Goal: Task Accomplishment & Management: Manage account settings

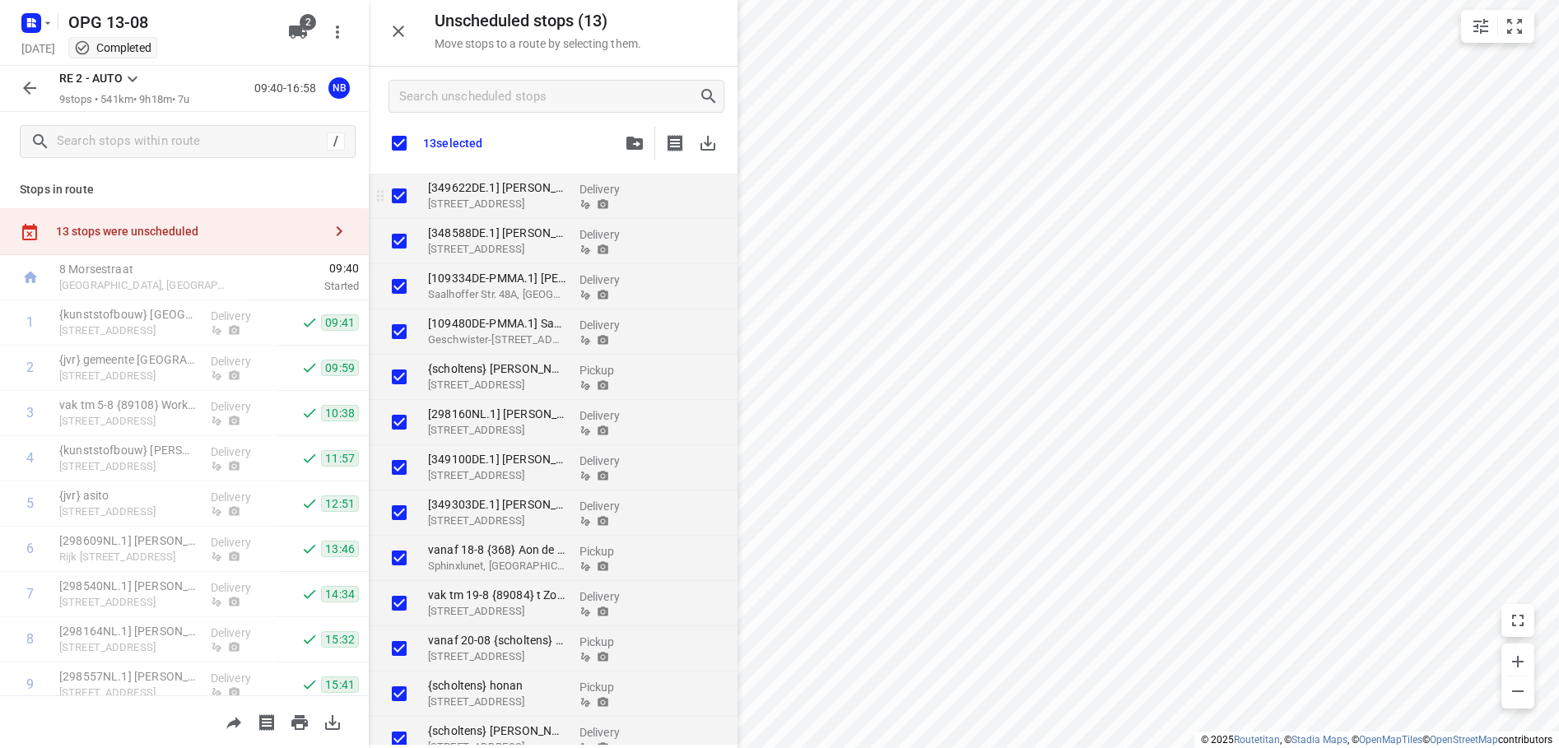
checkbox input "true"
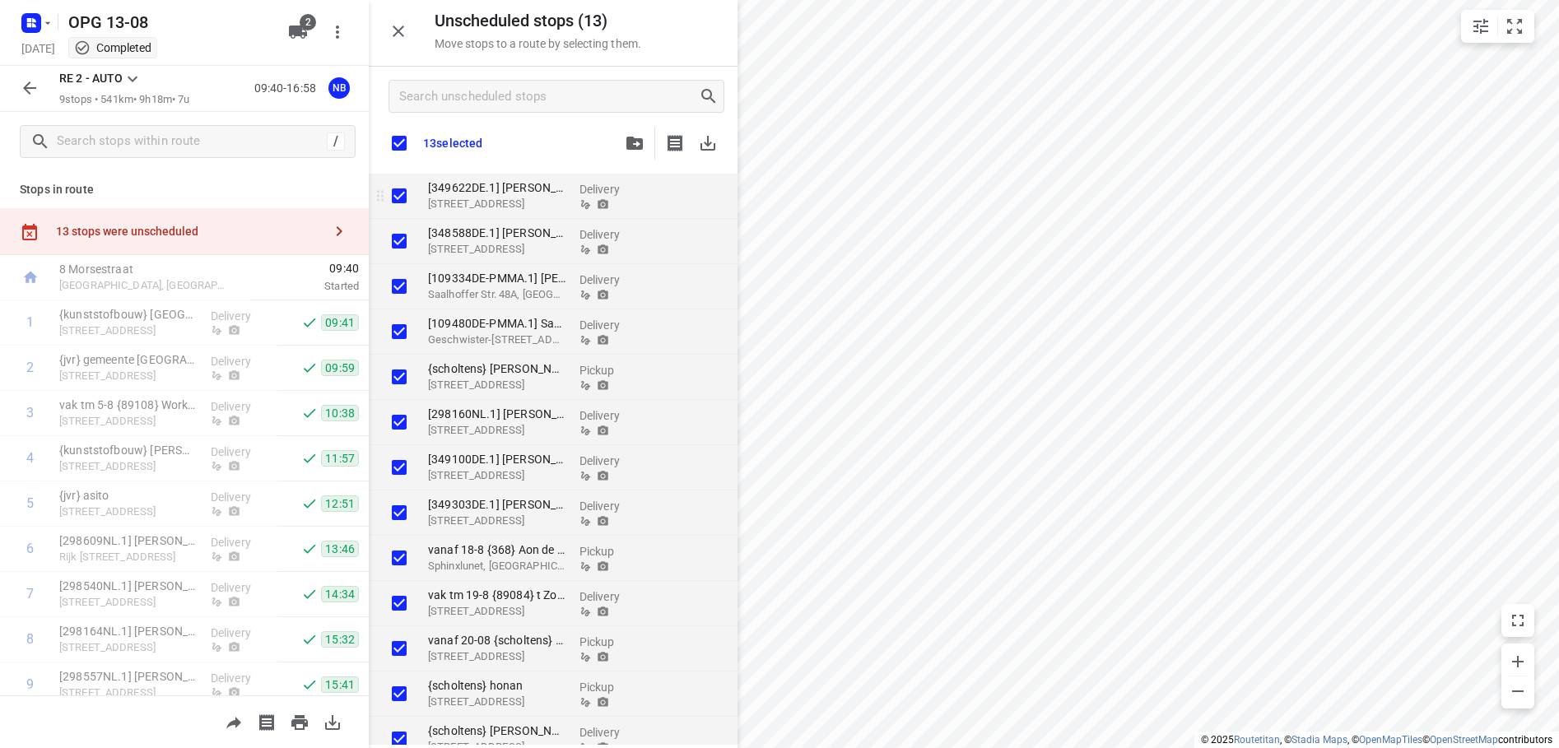
checkbox input "true"
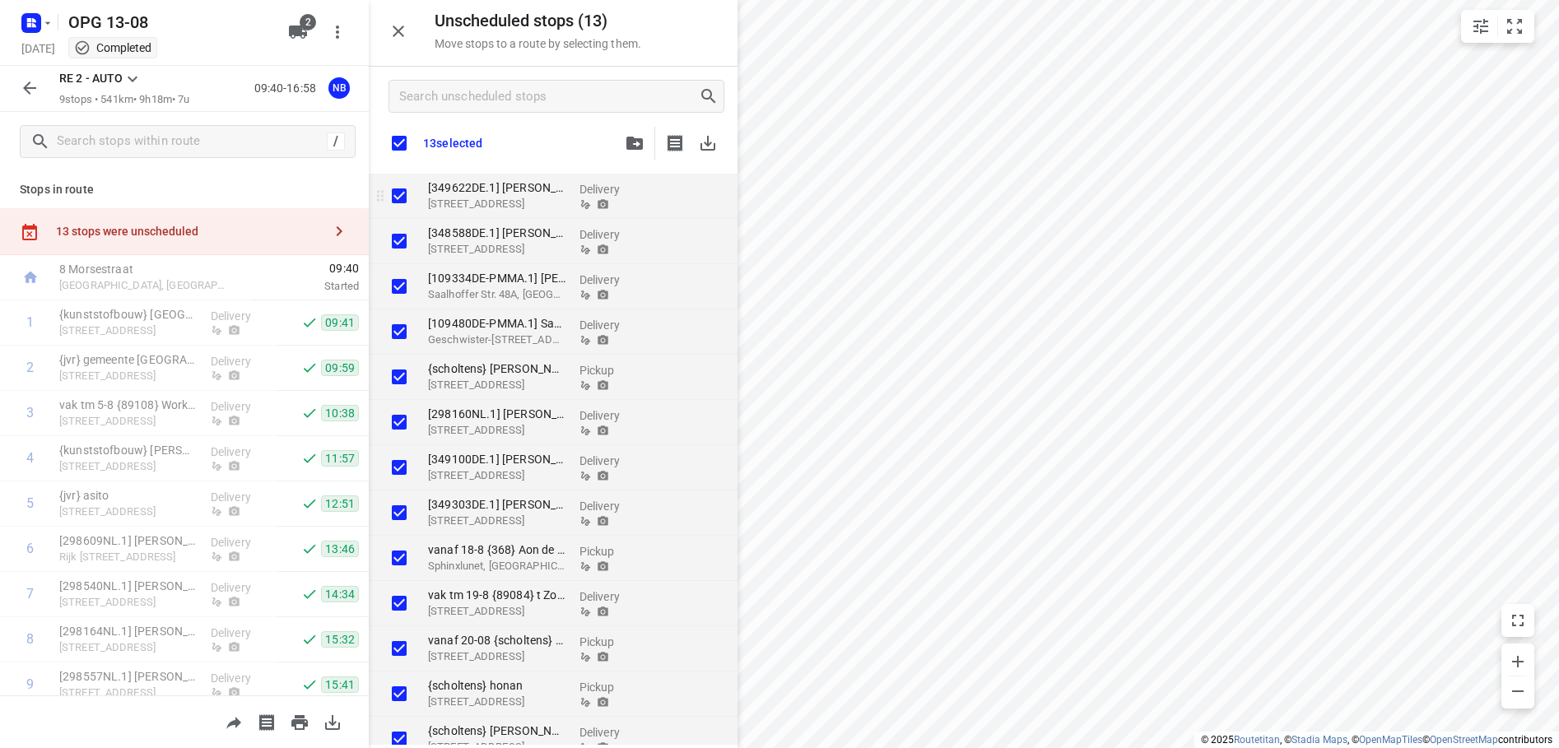
checkbox input "true"
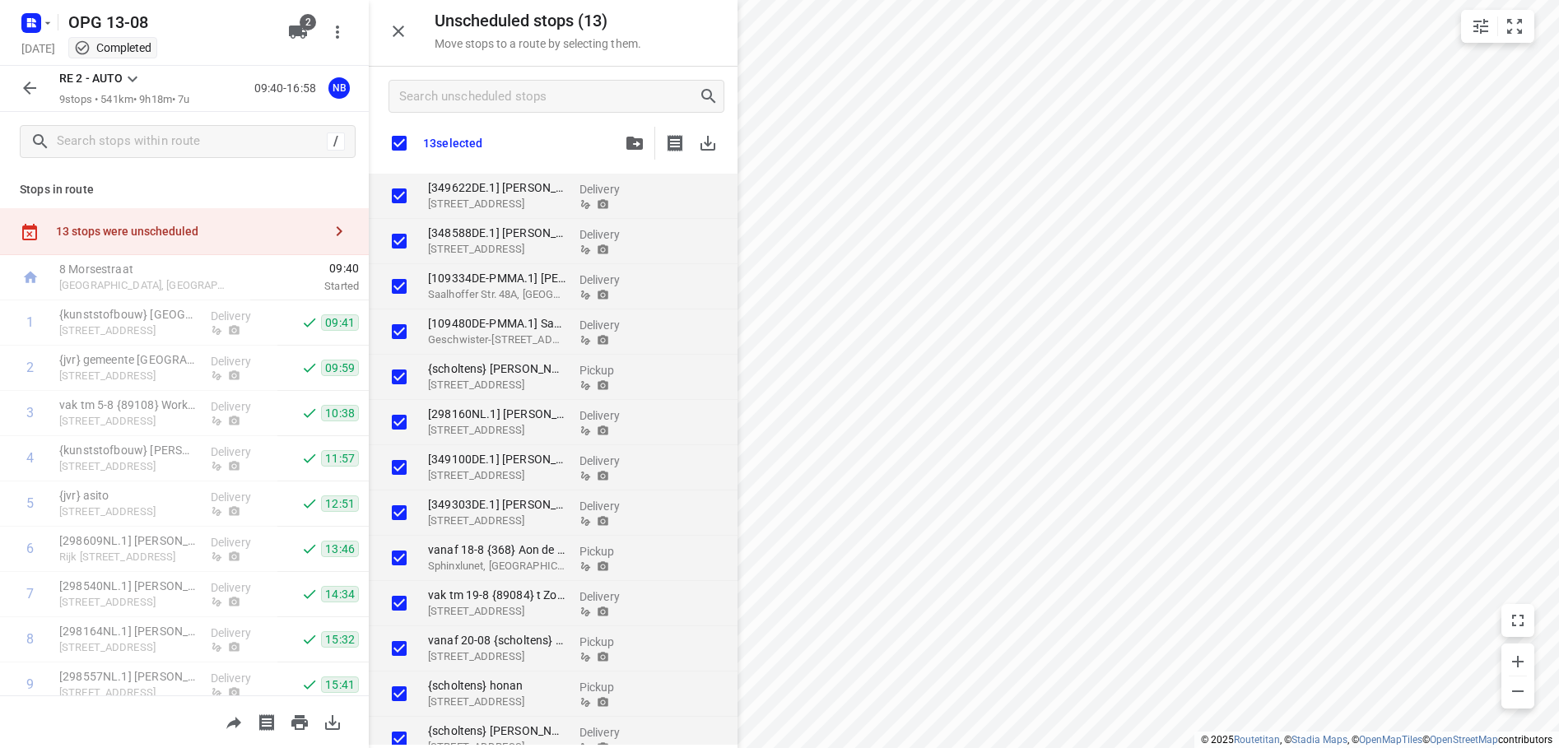
checkbox input "true"
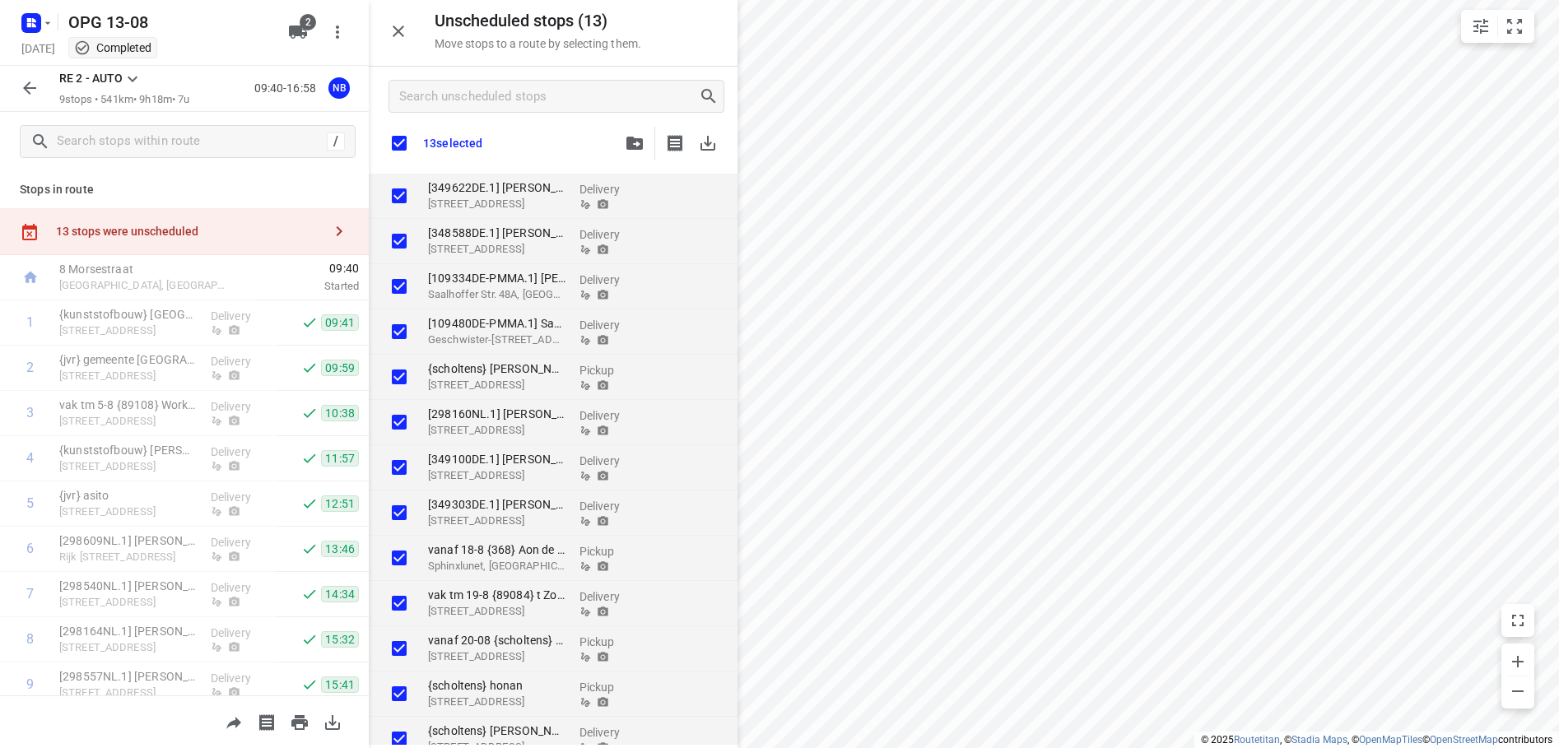
checkbox input "true"
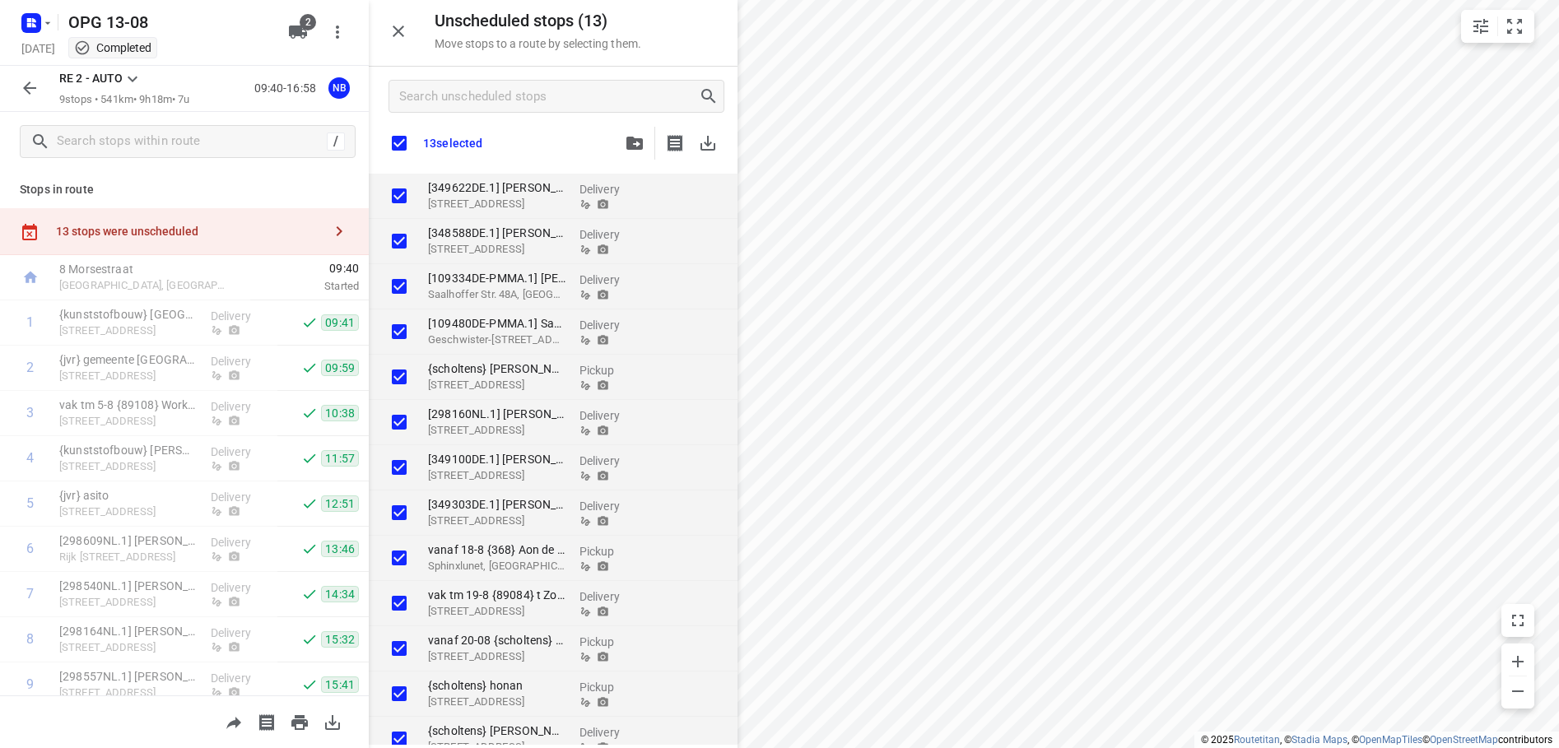
checkbox input "true"
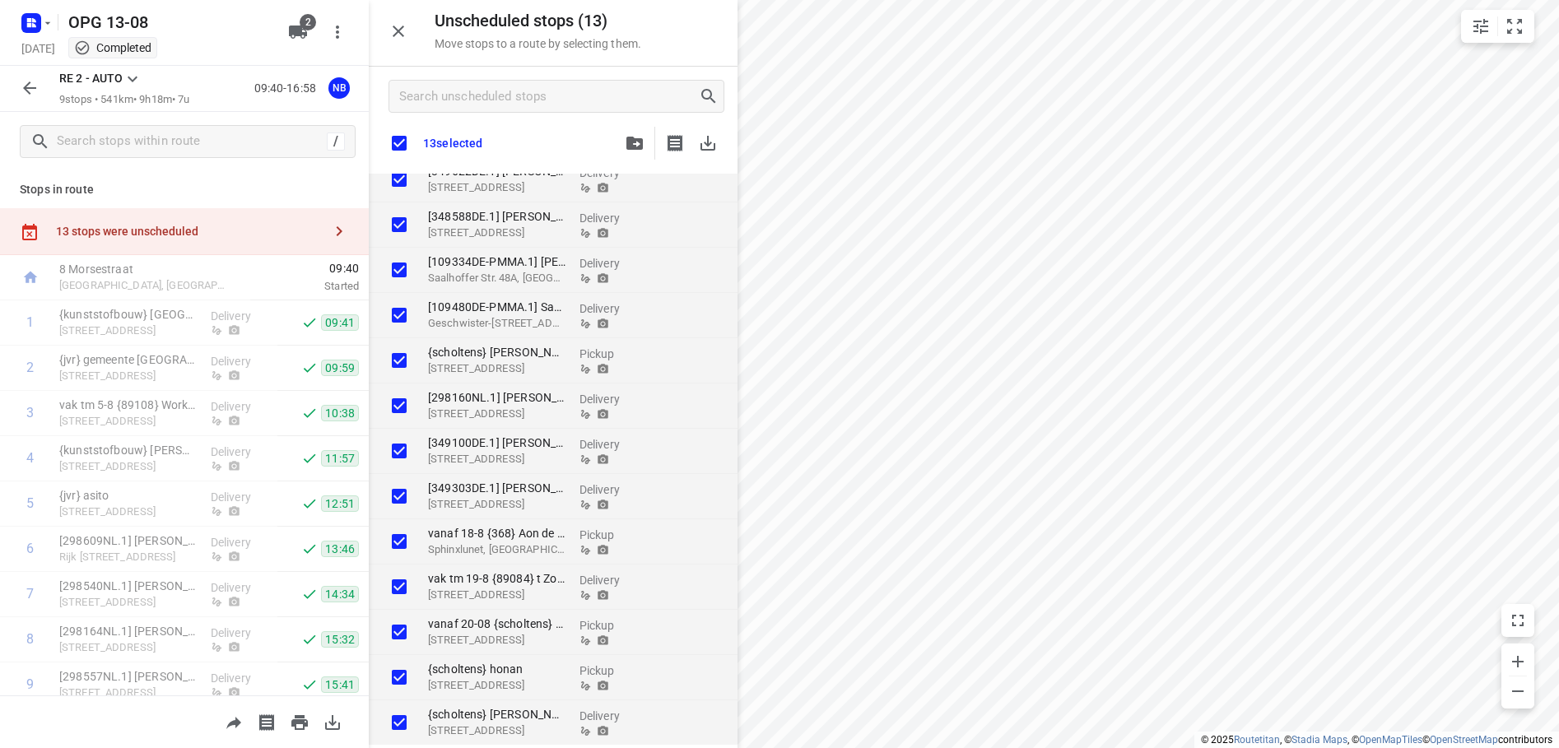
scroll to position [20, 0]
checkbox input "true"
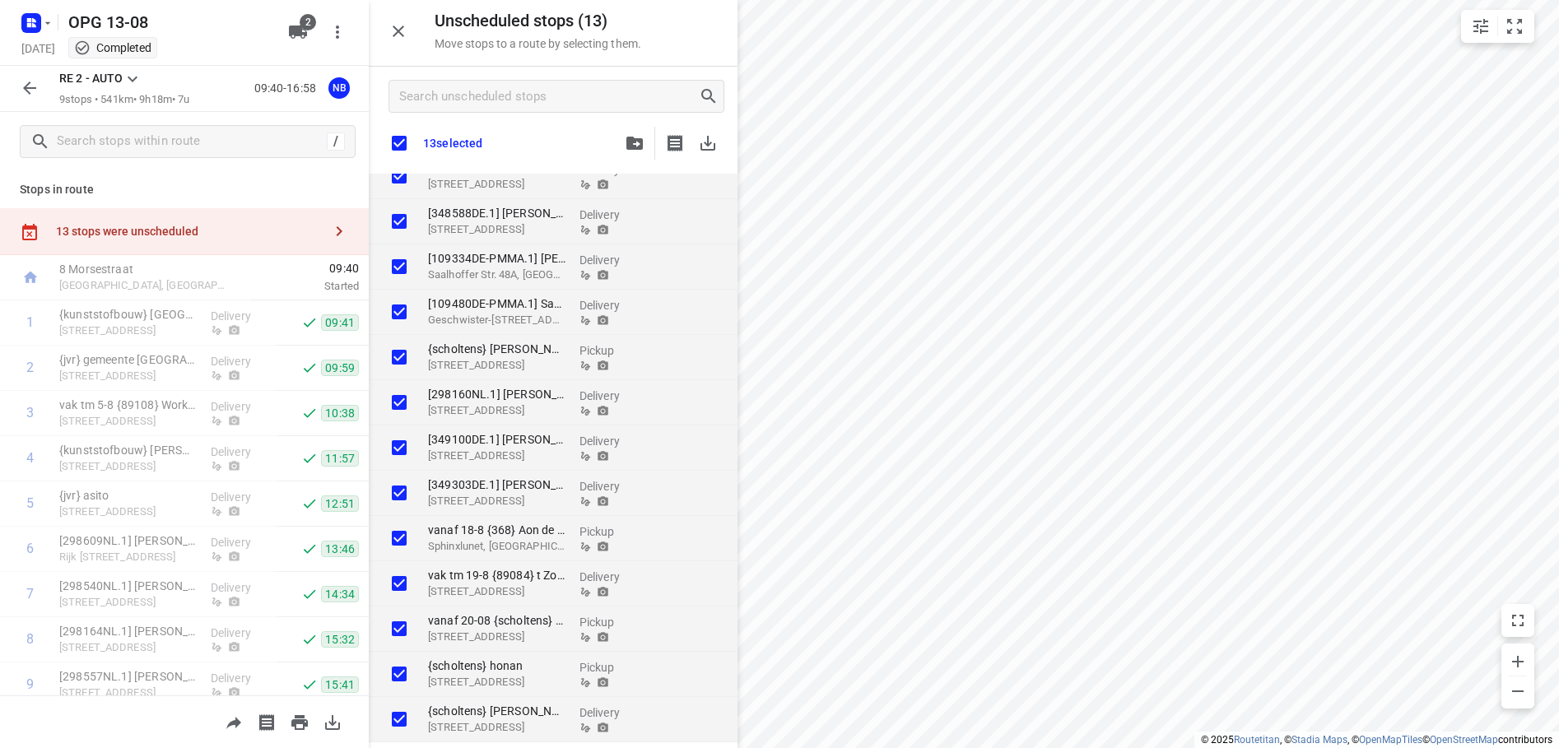
checkbox input "true"
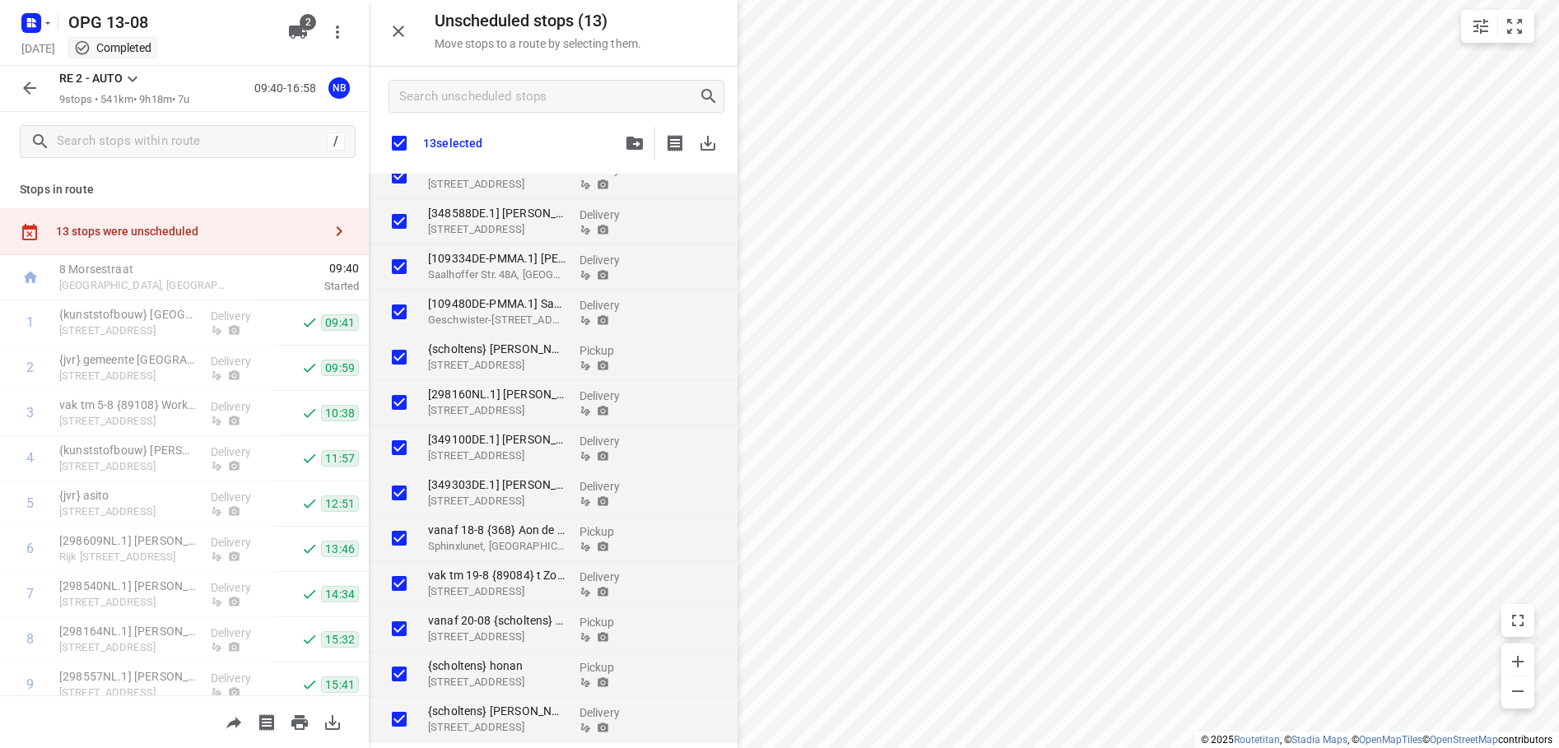
checkbox input "true"
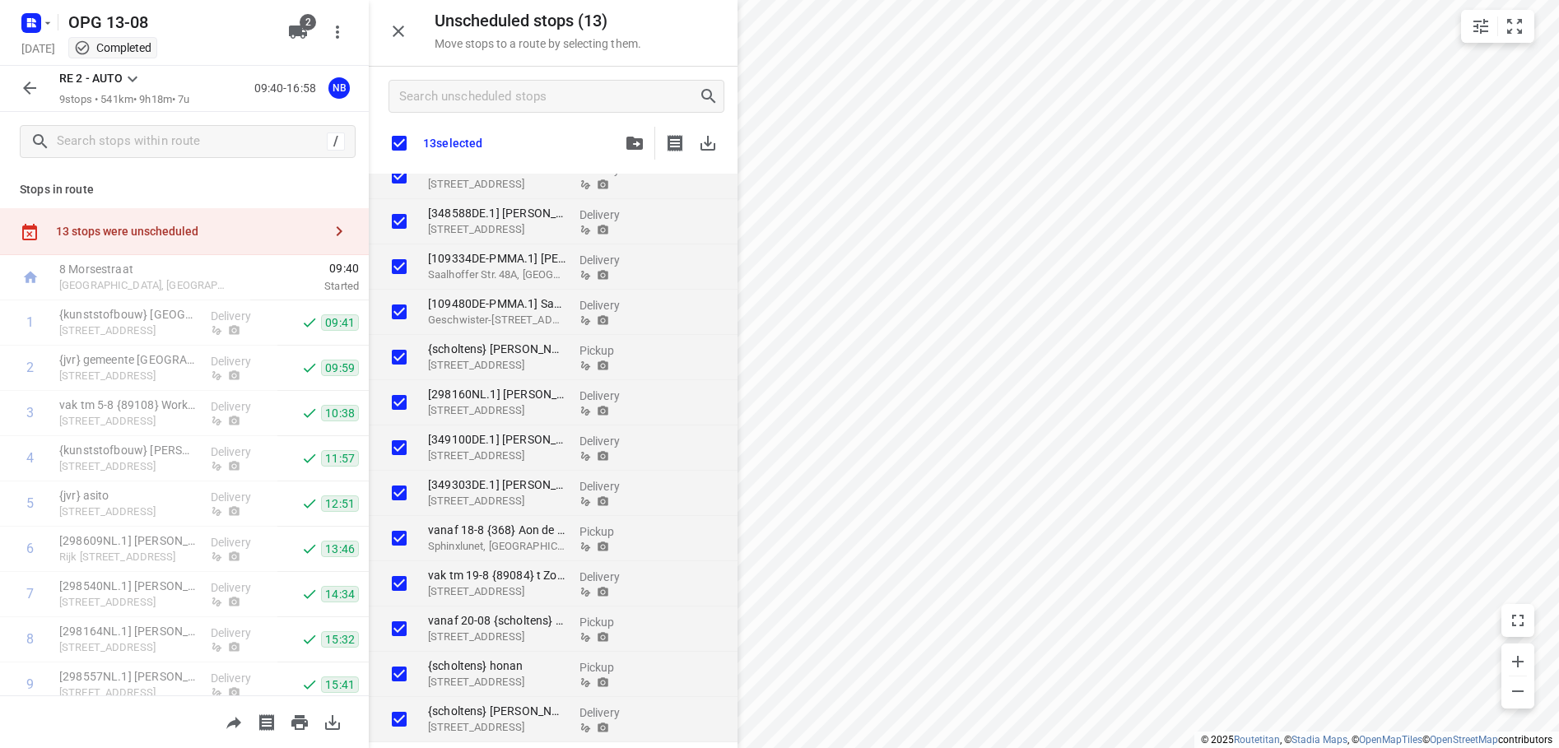
checkbox input "true"
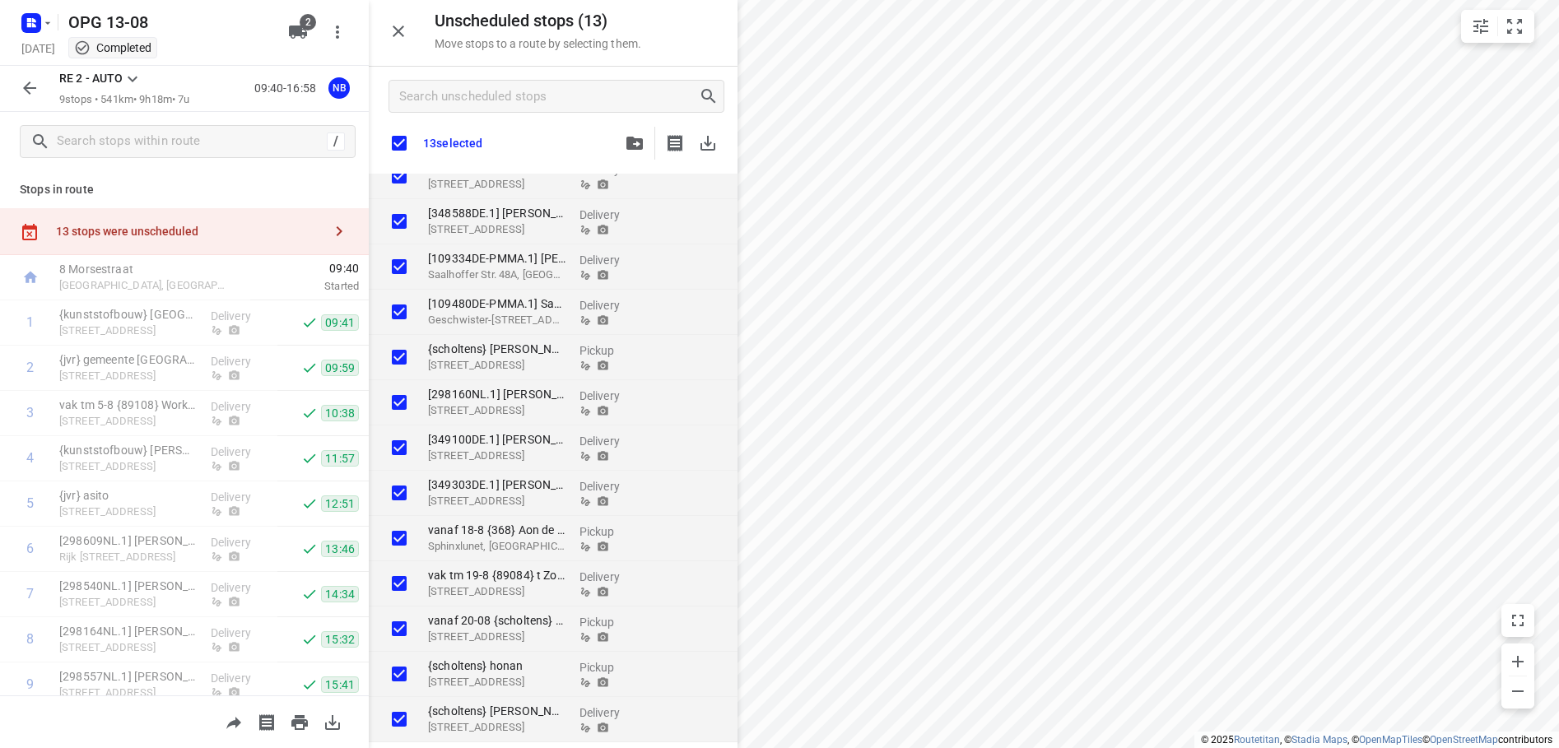
checkbox input "true"
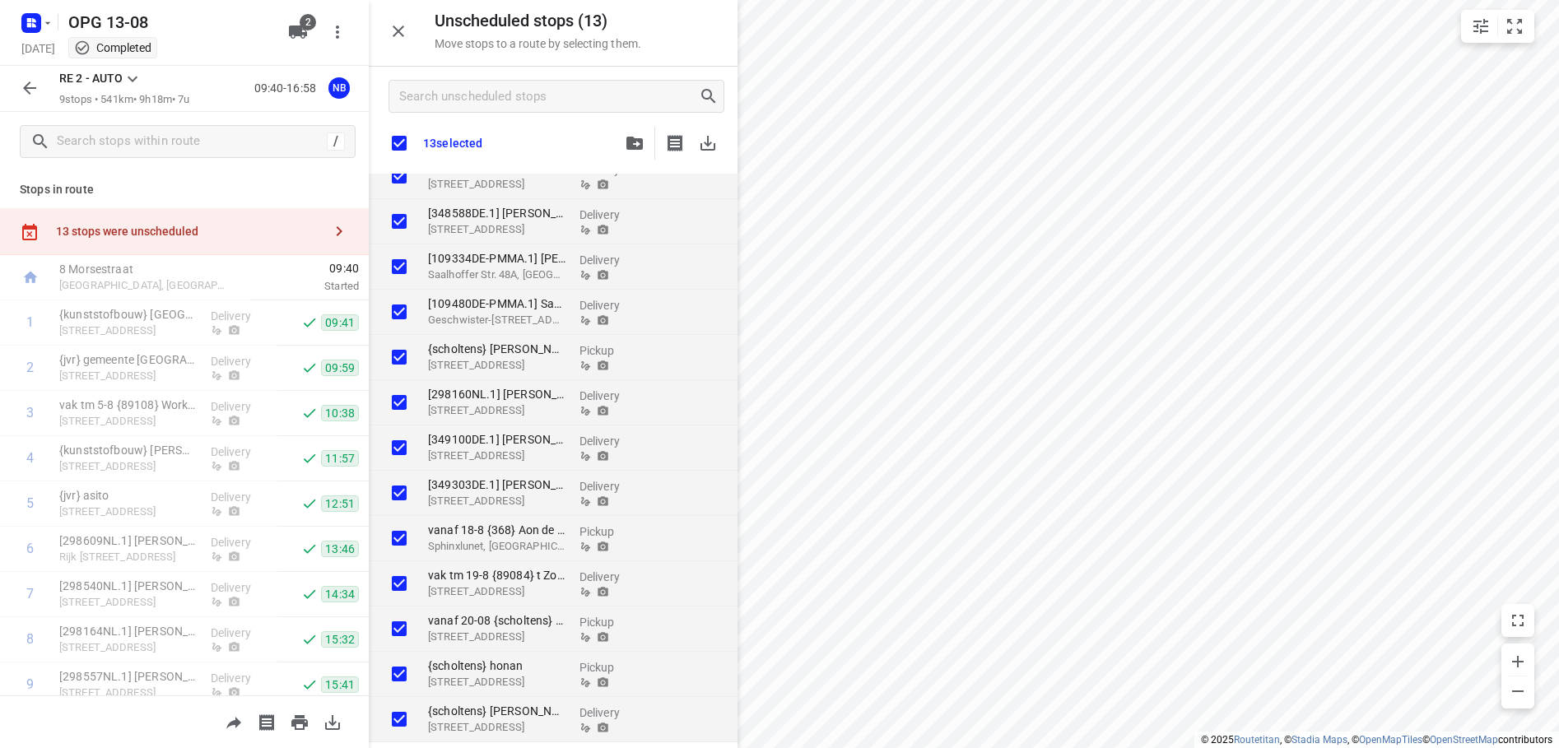
checkbox input "true"
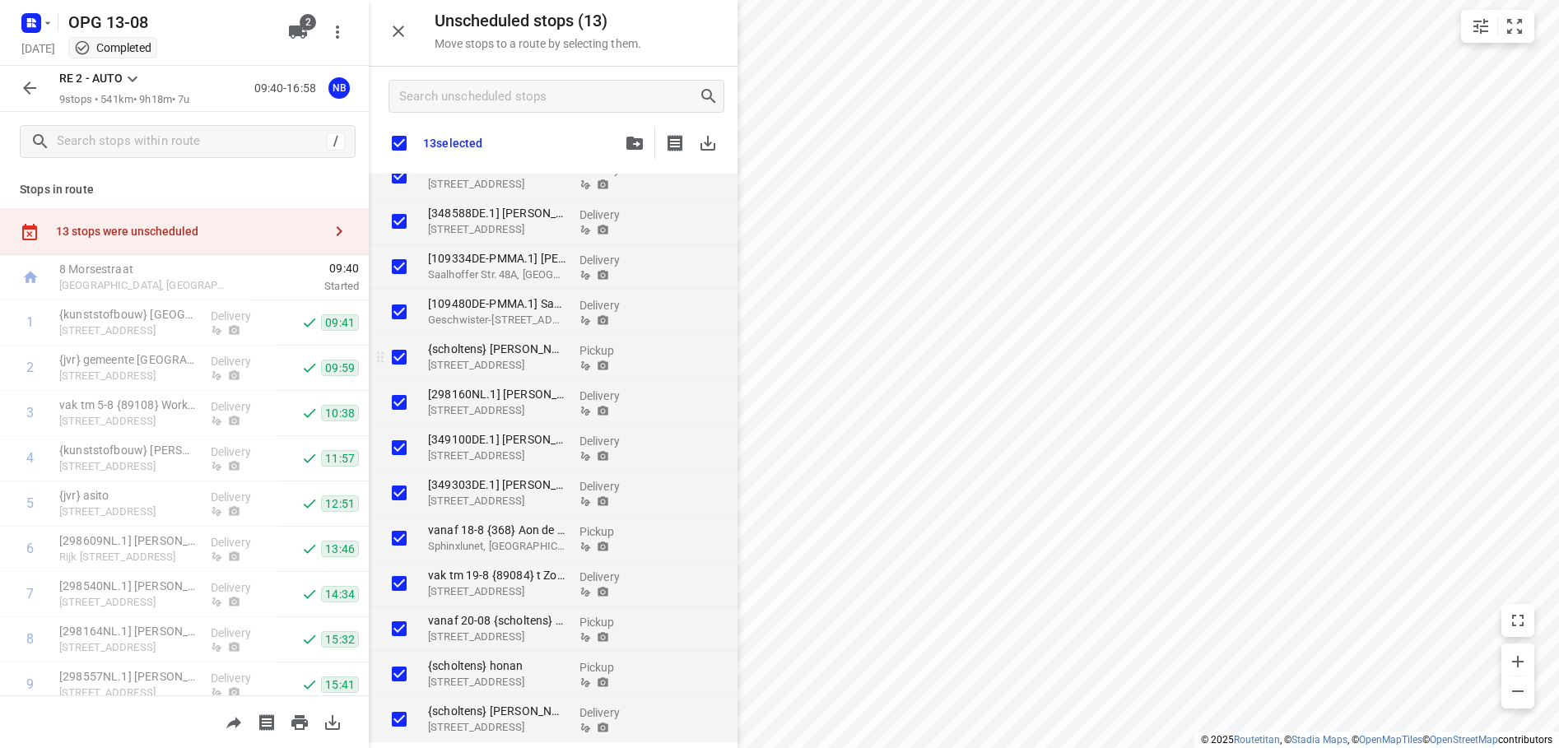
checkbox input "true"
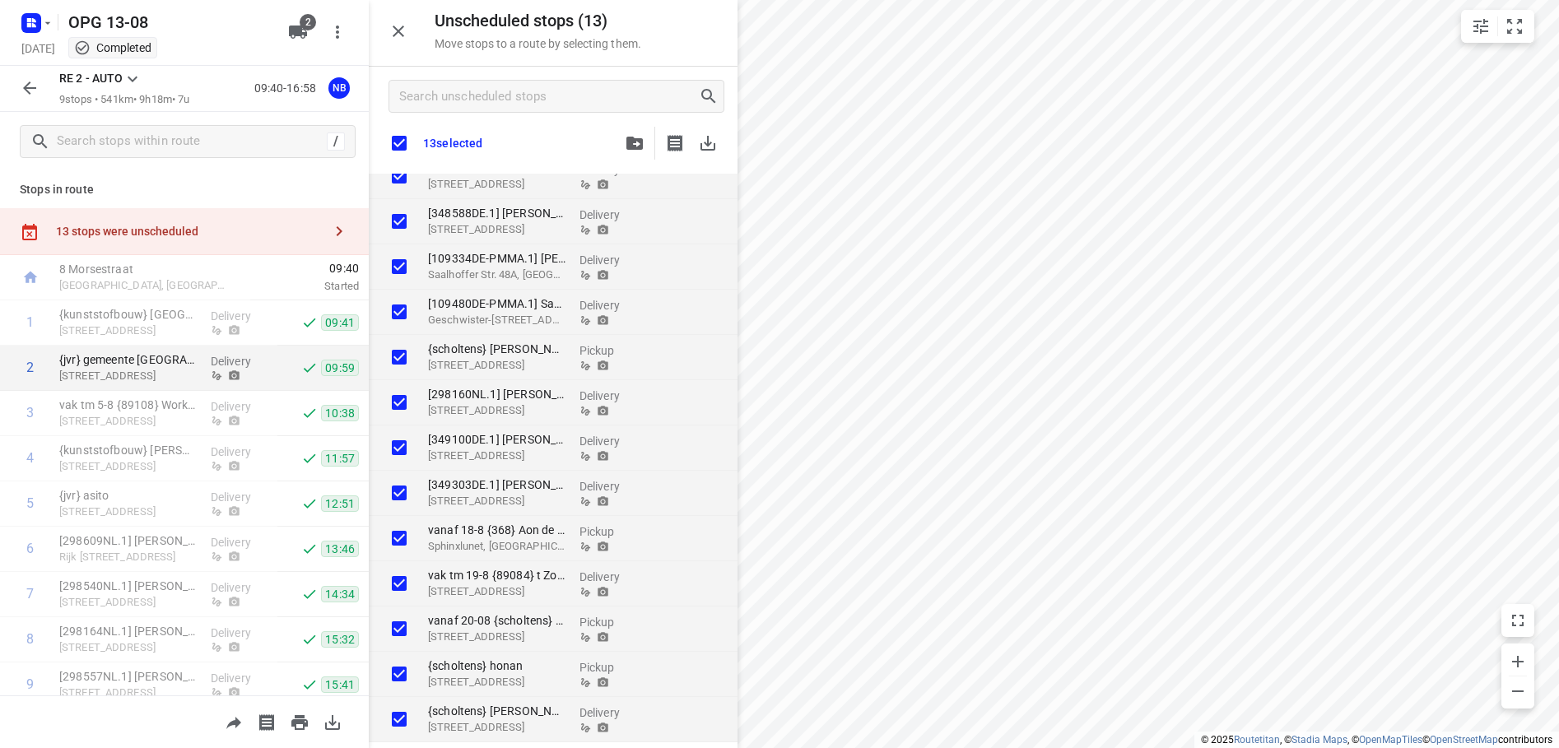
checkbox input "true"
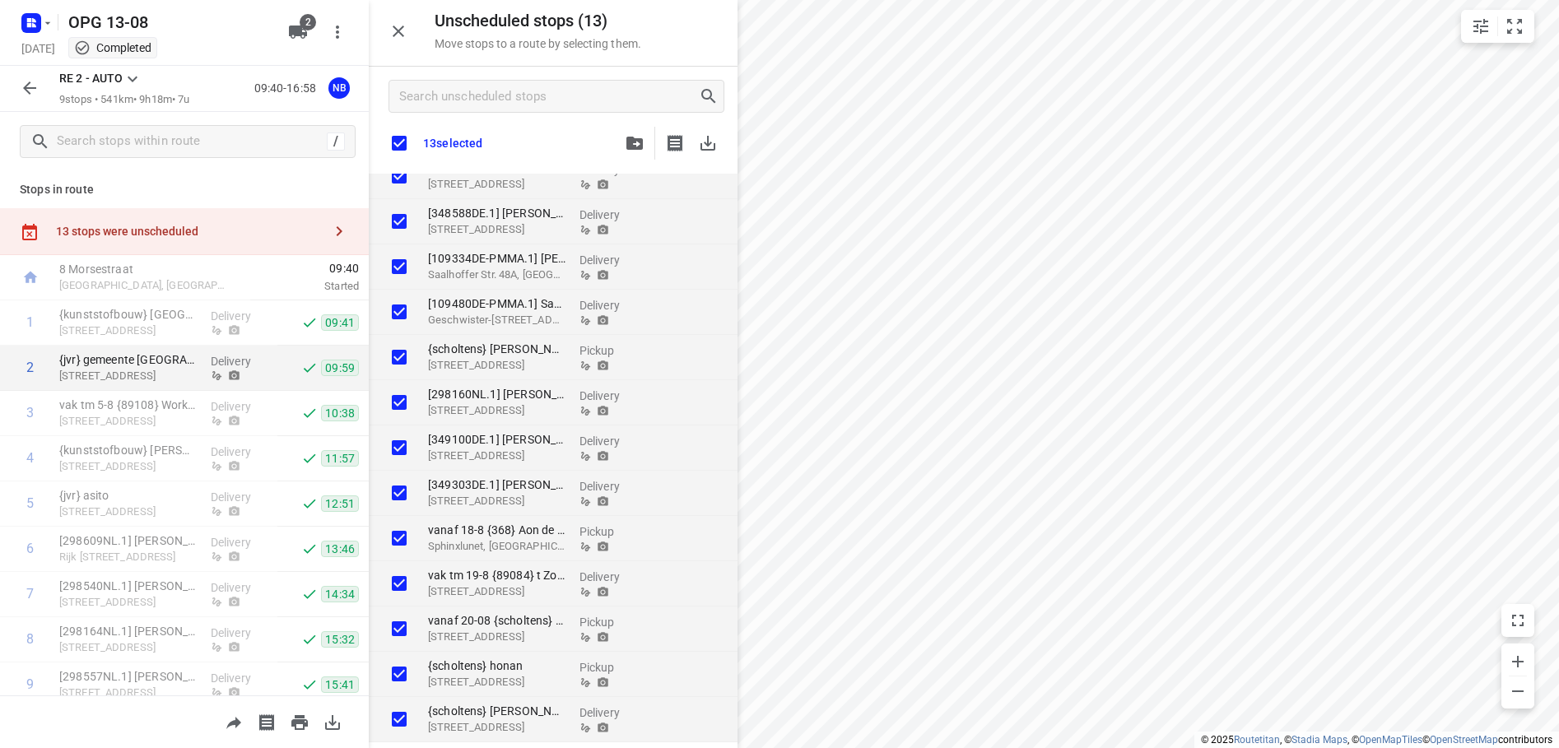
checkbox input "true"
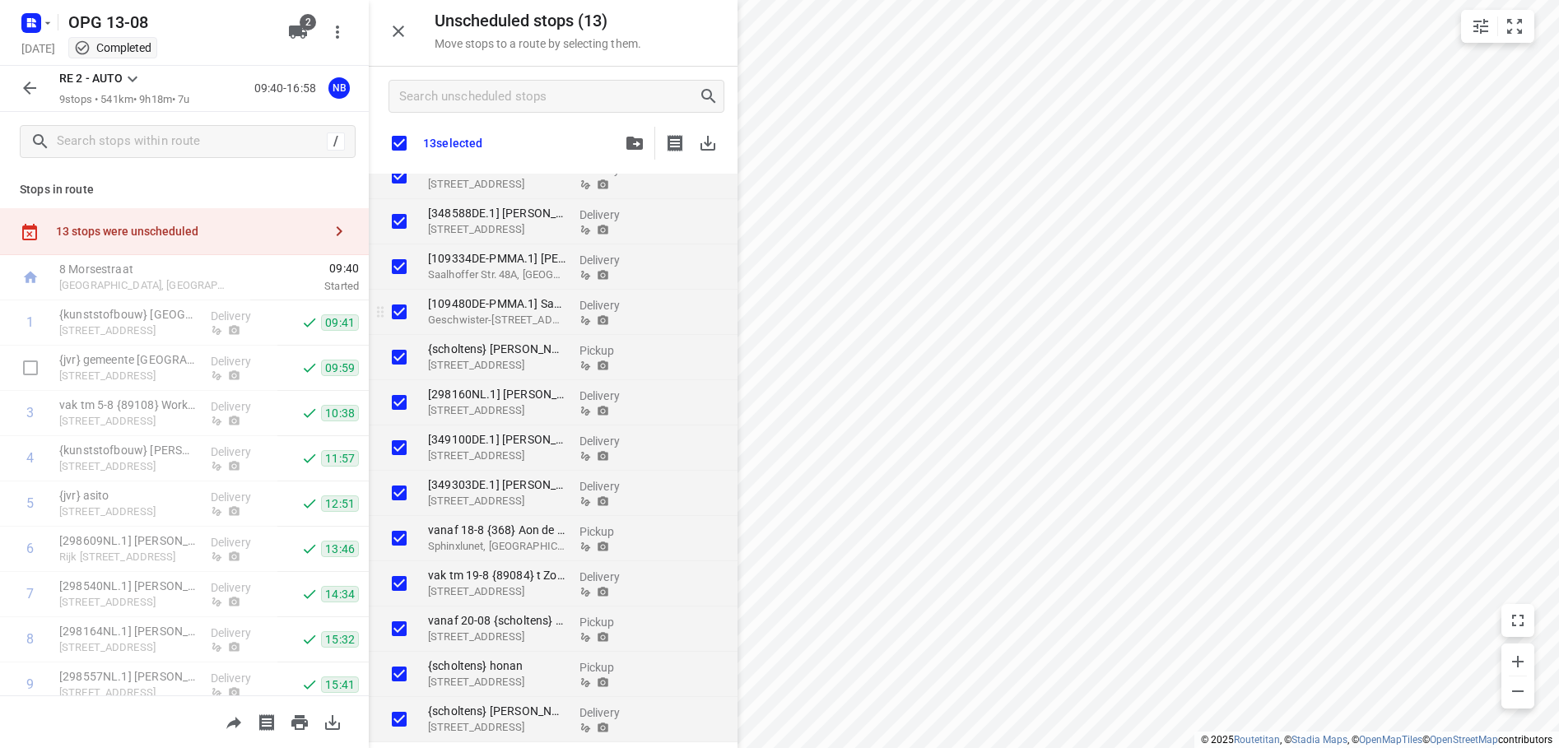
checkbox input "true"
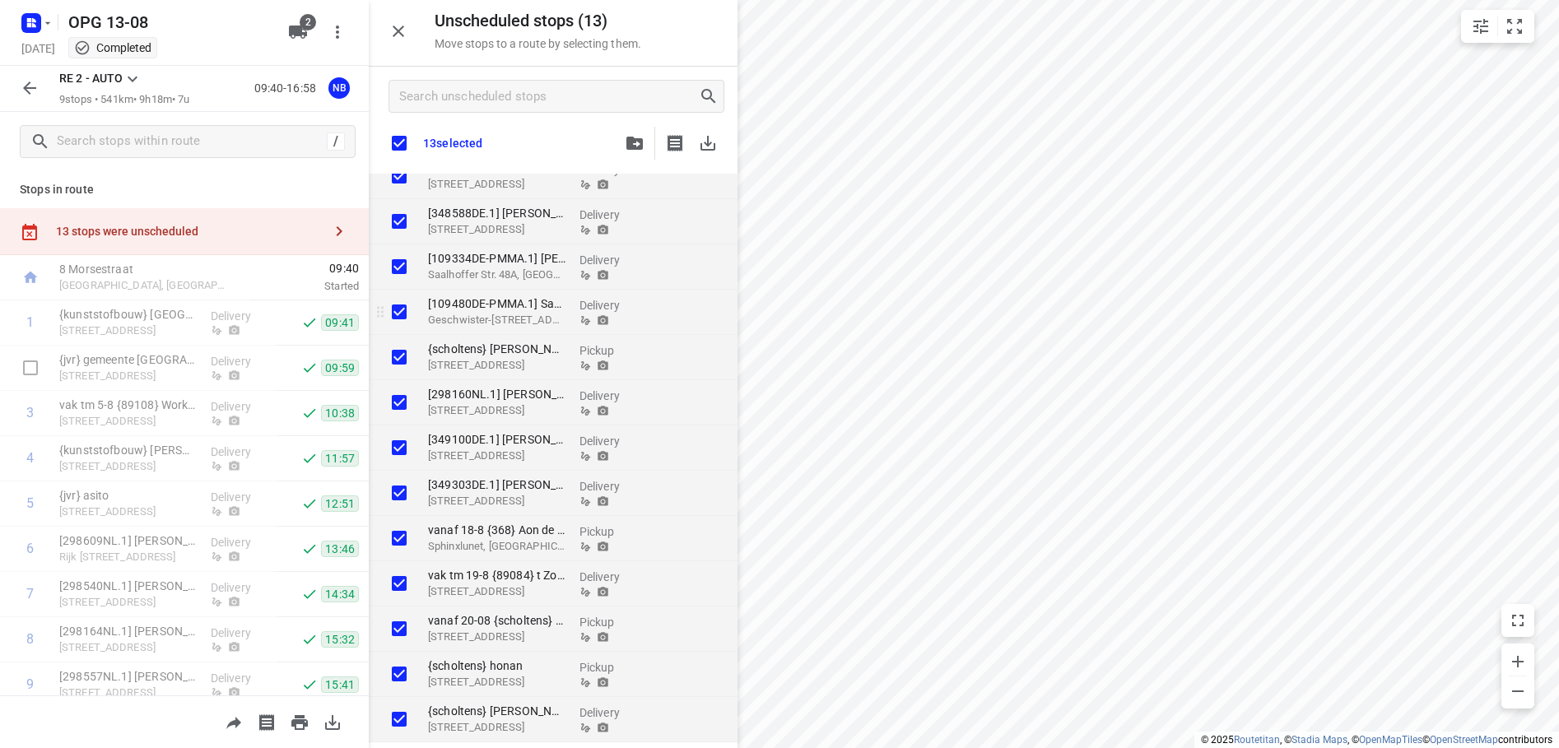
checkbox input "true"
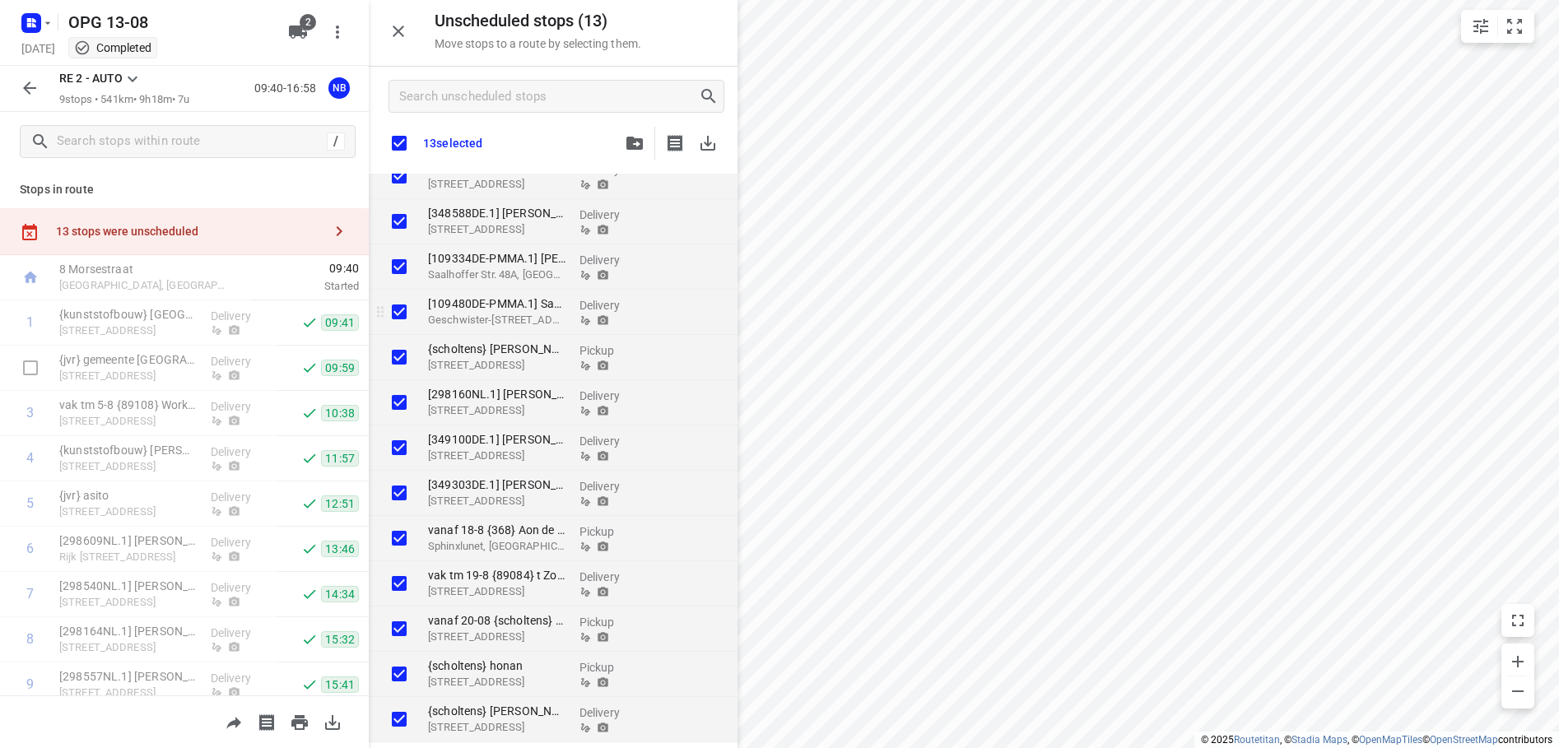
checkbox input "true"
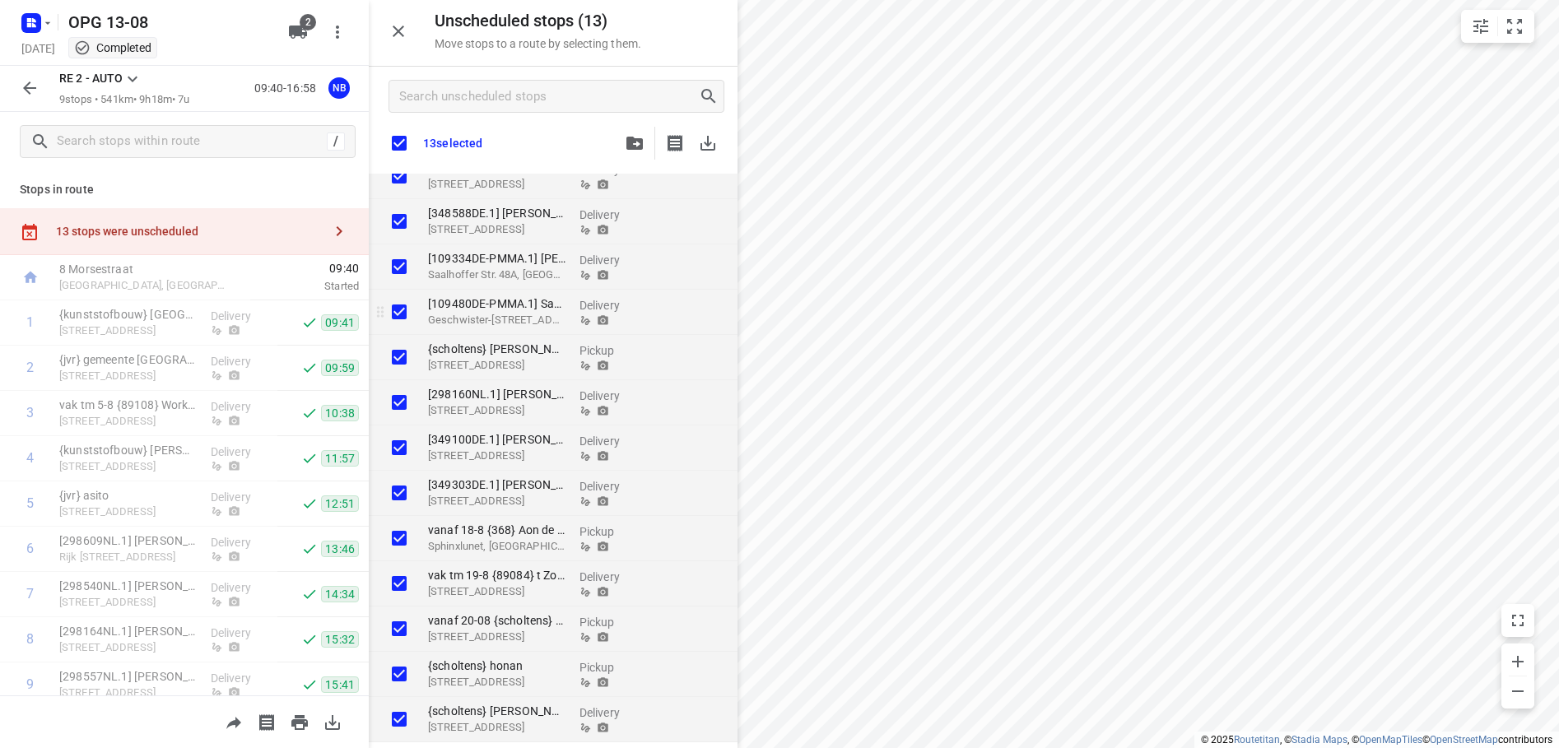
checkbox input "true"
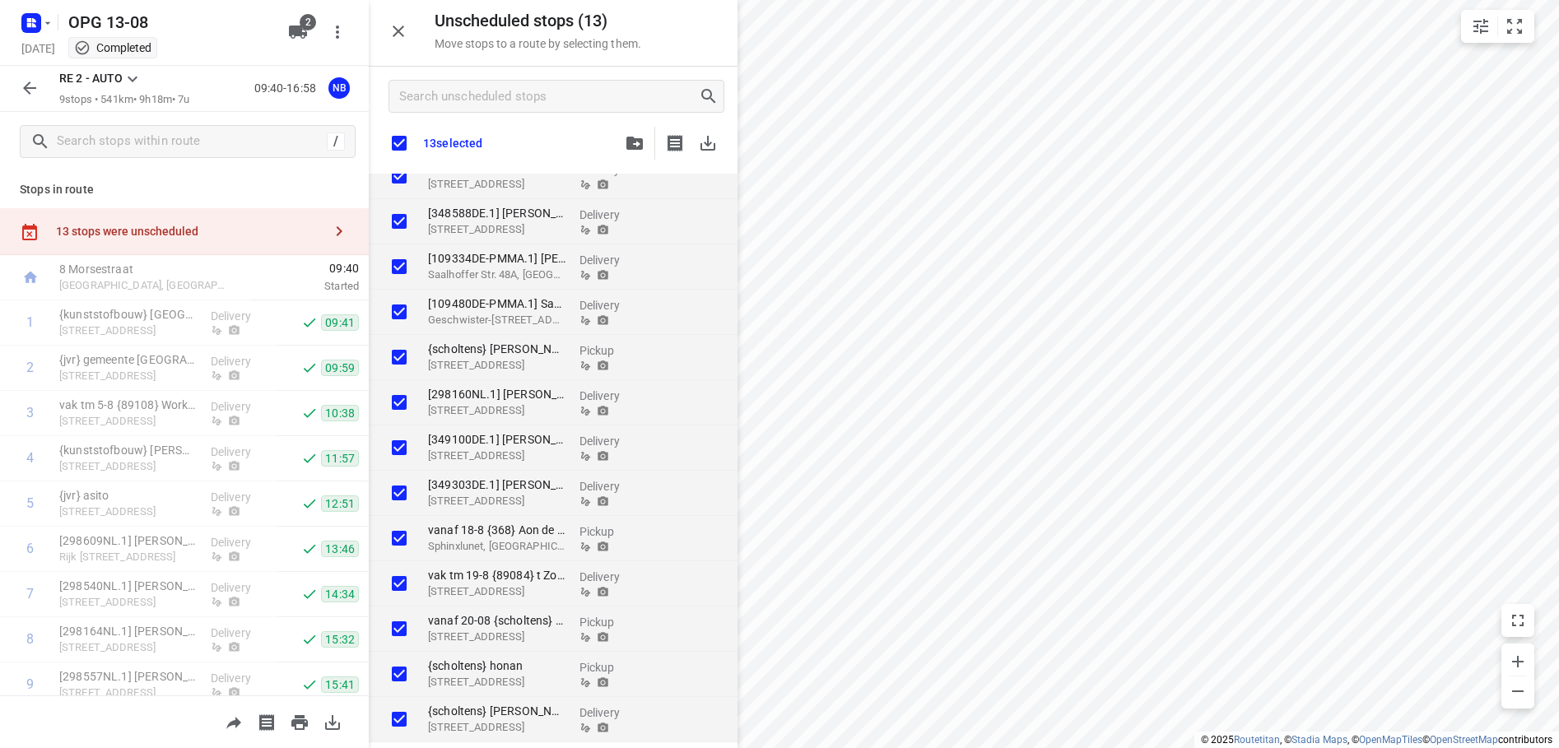
checkbox input "true"
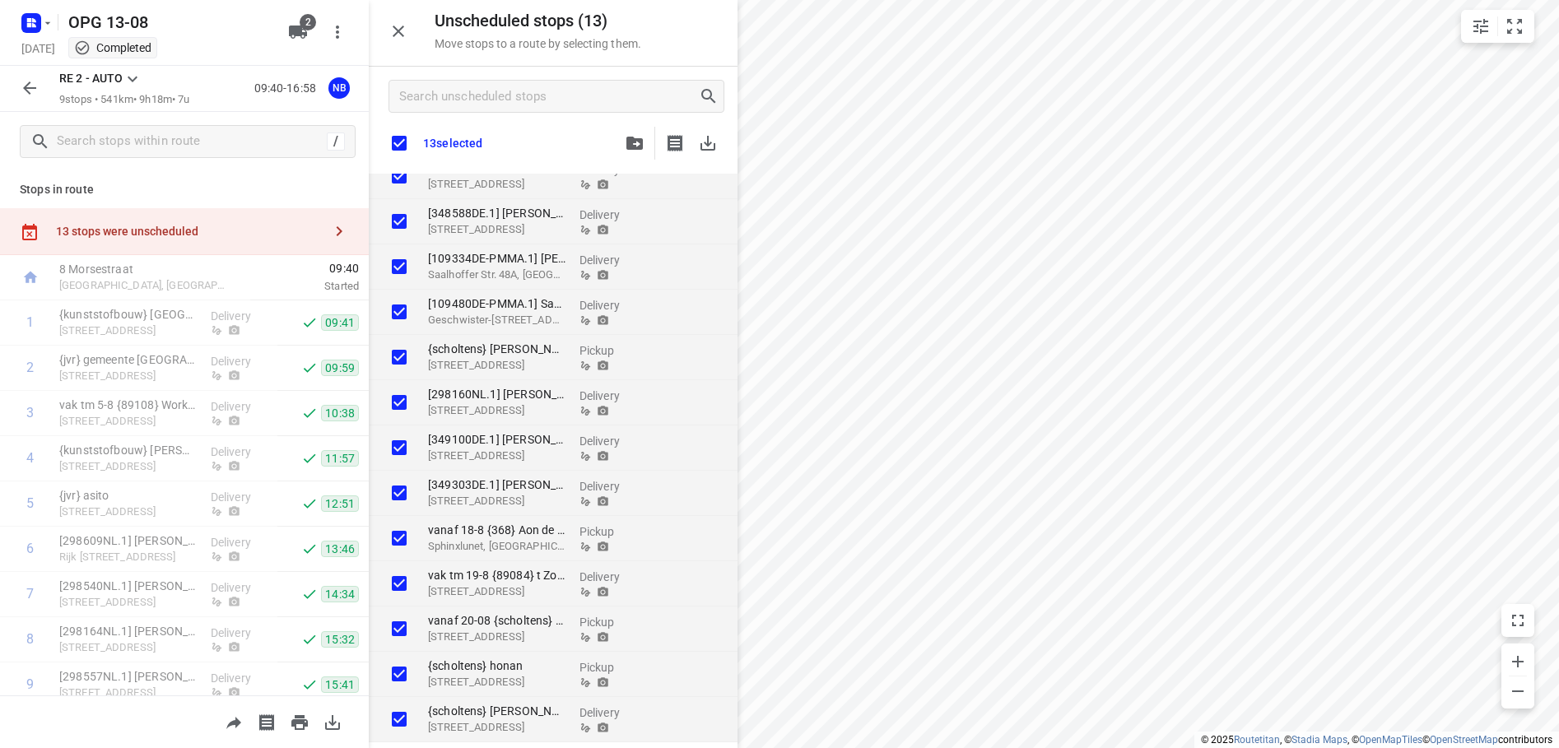
checkbox input "true"
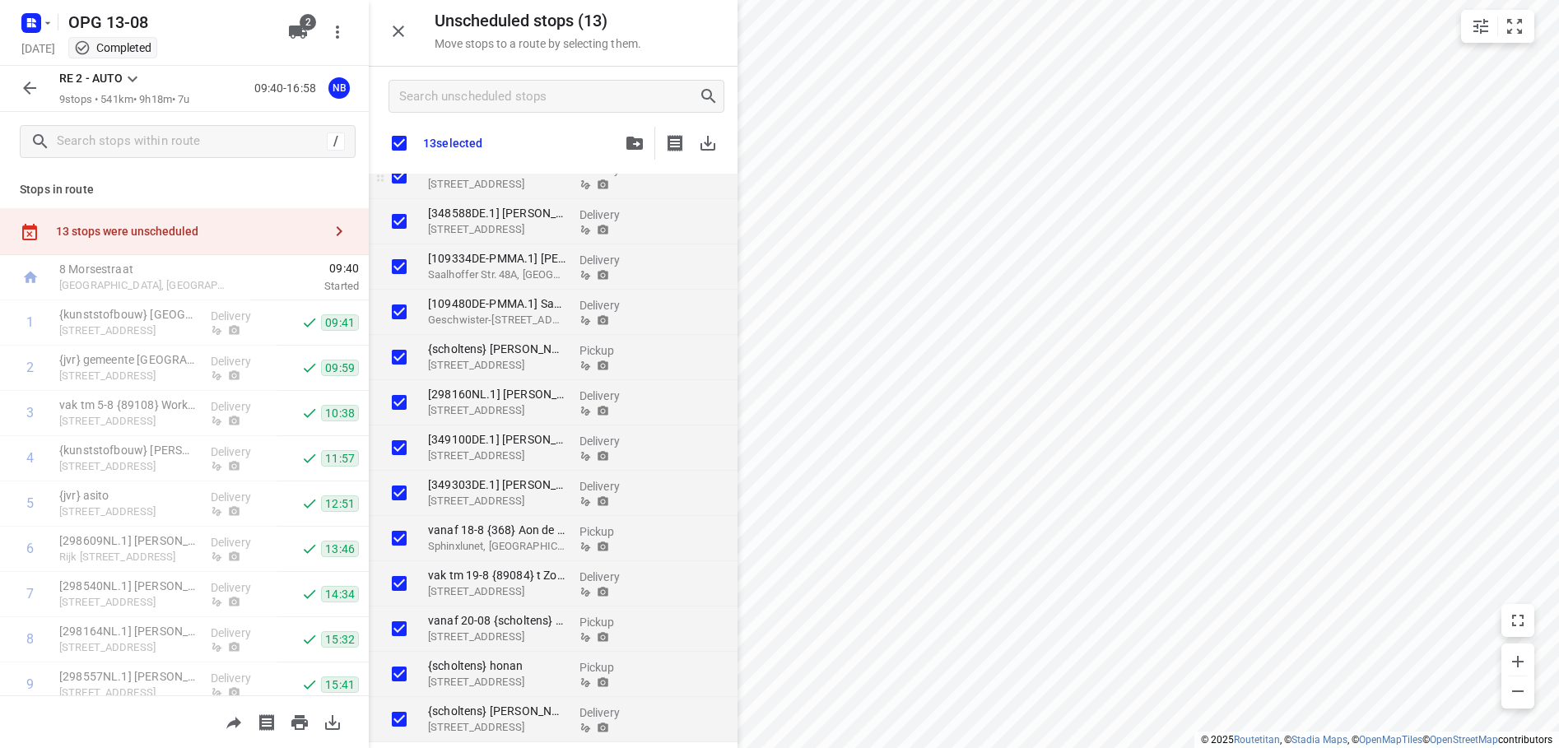
checkbox input "true"
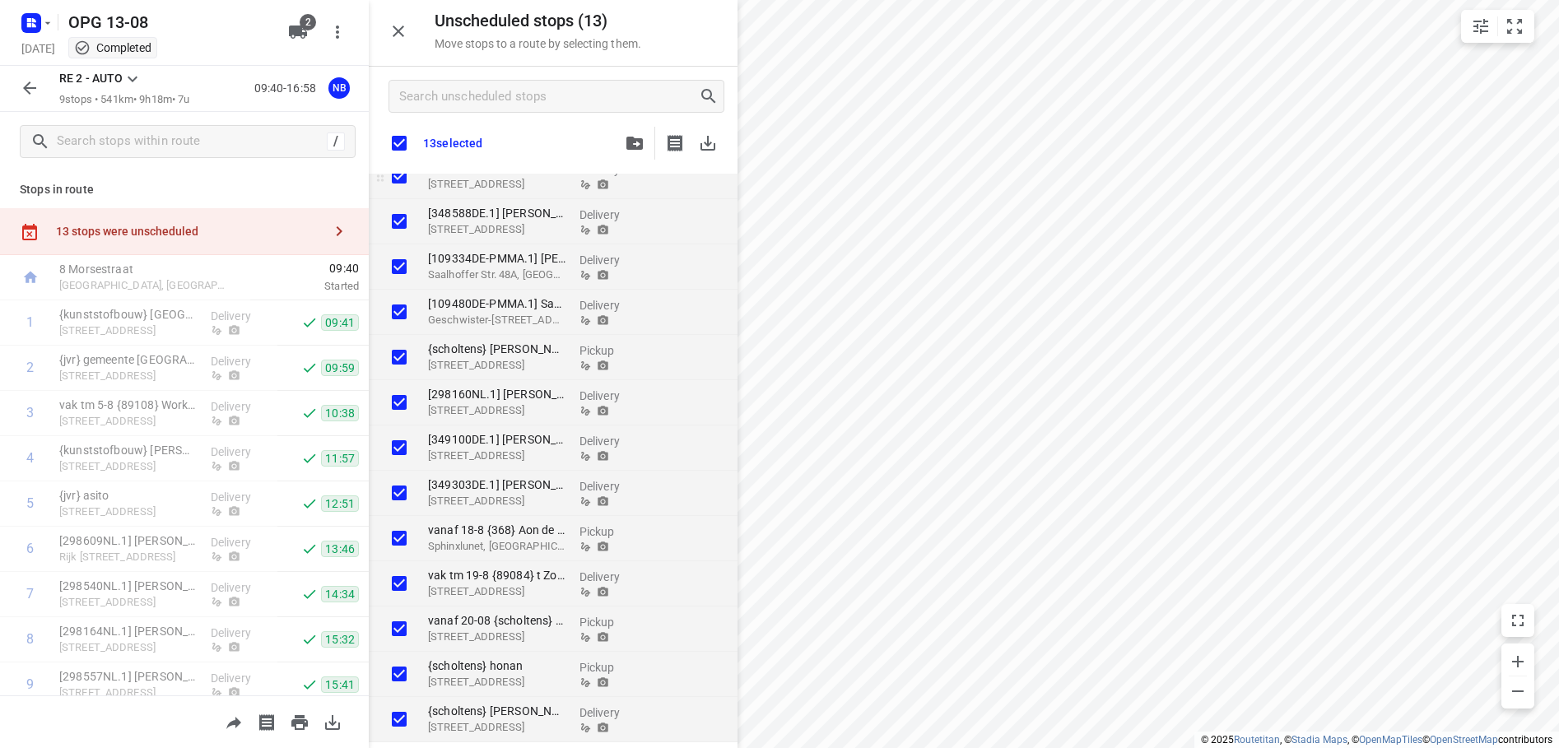
checkbox input "true"
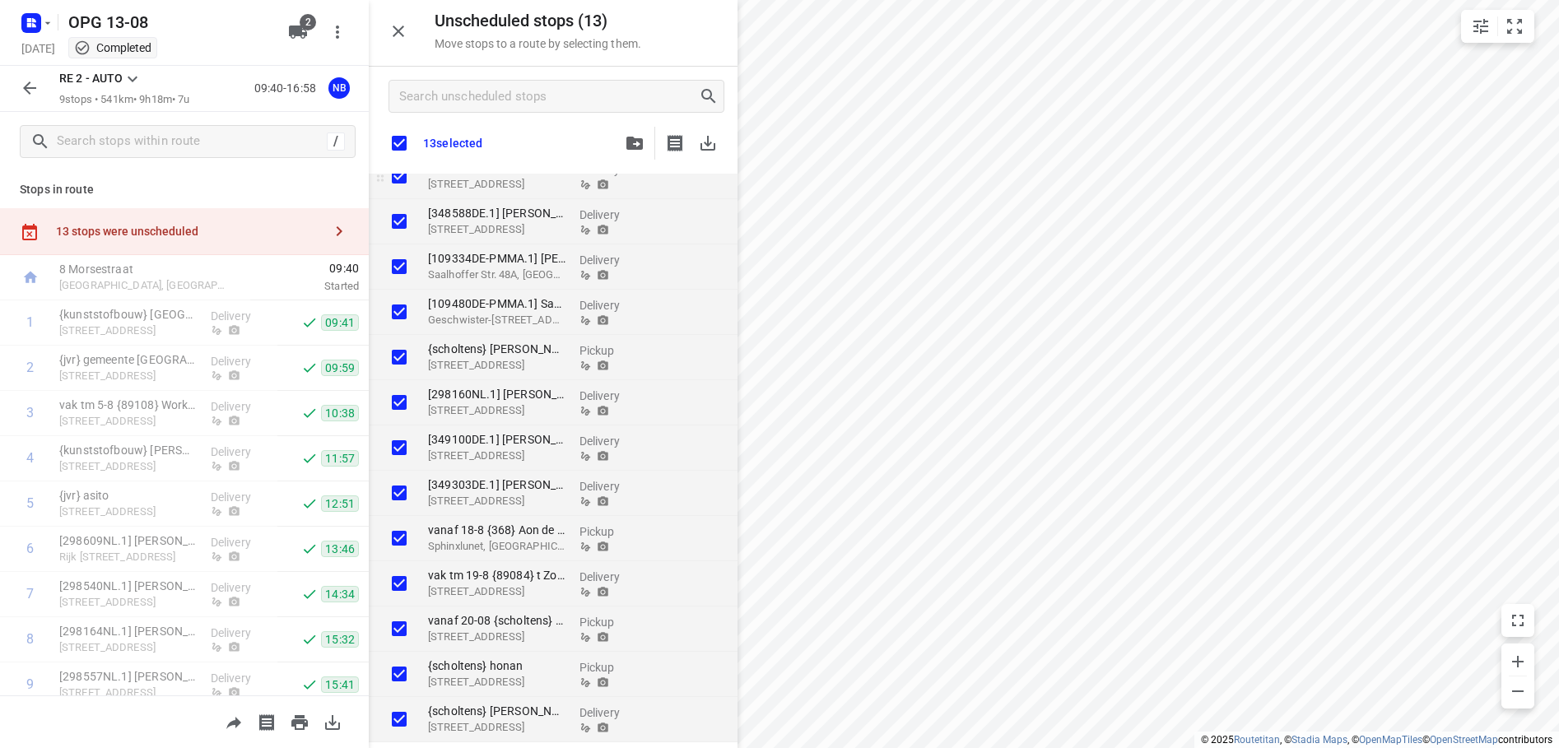
checkbox input "true"
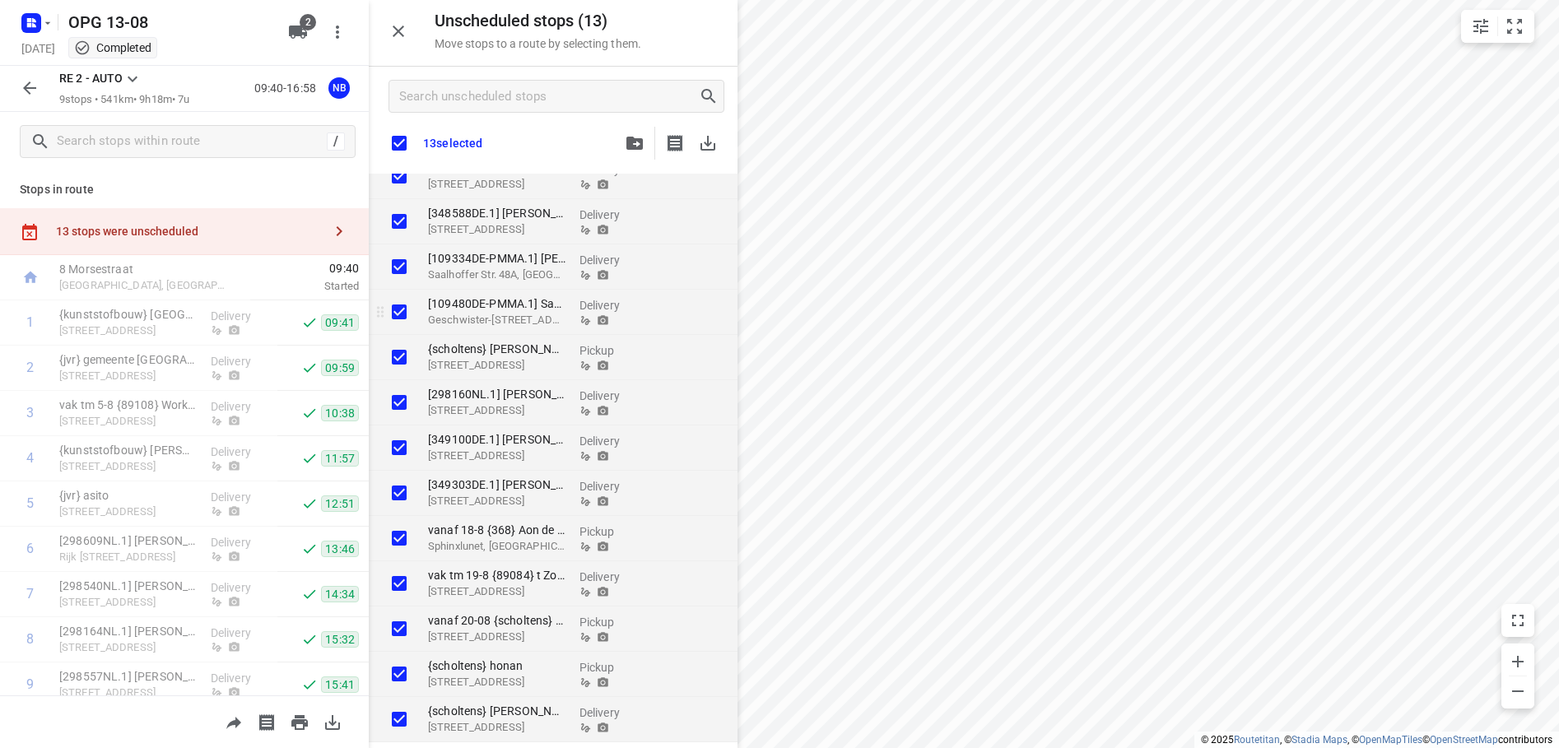
checkbox input "true"
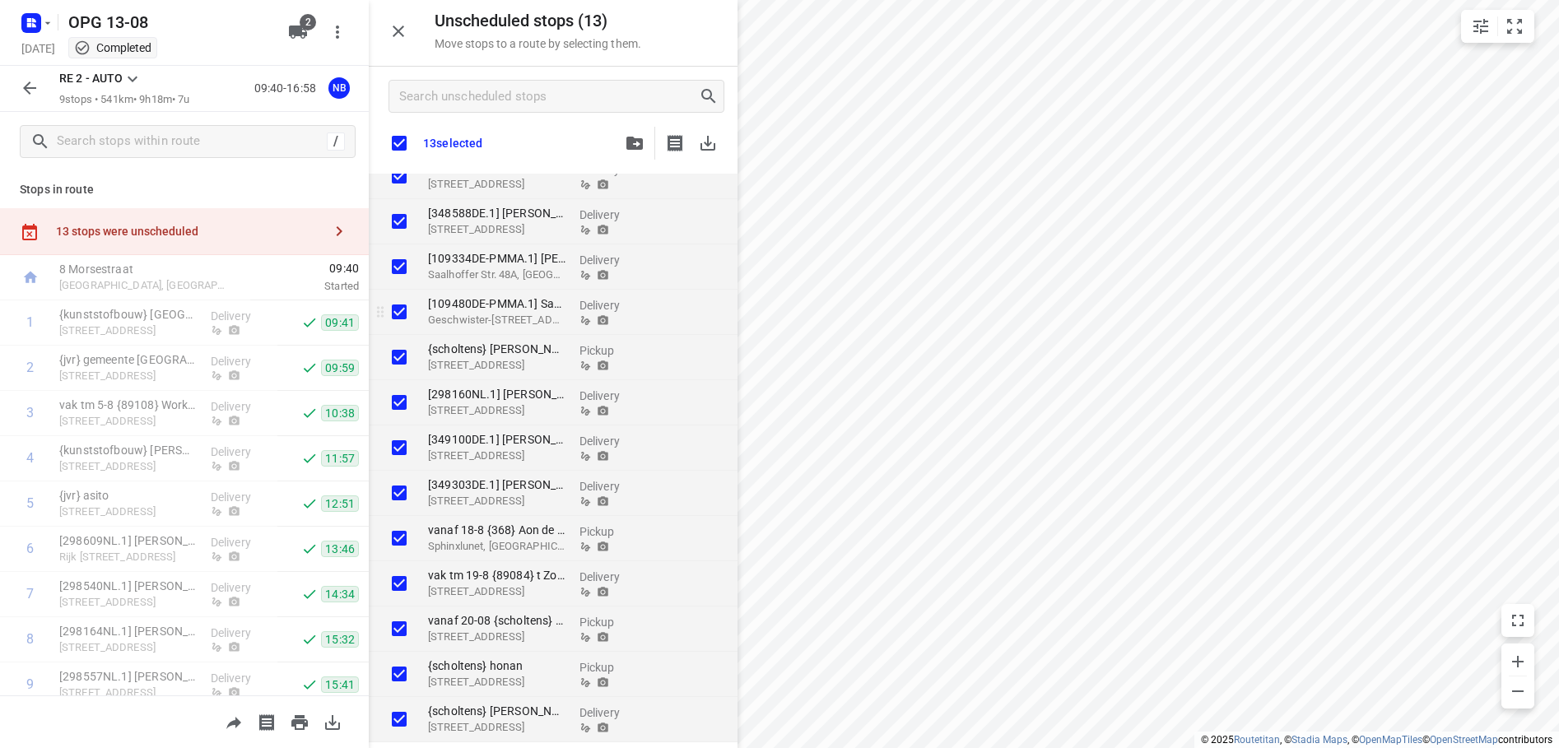
checkbox input "true"
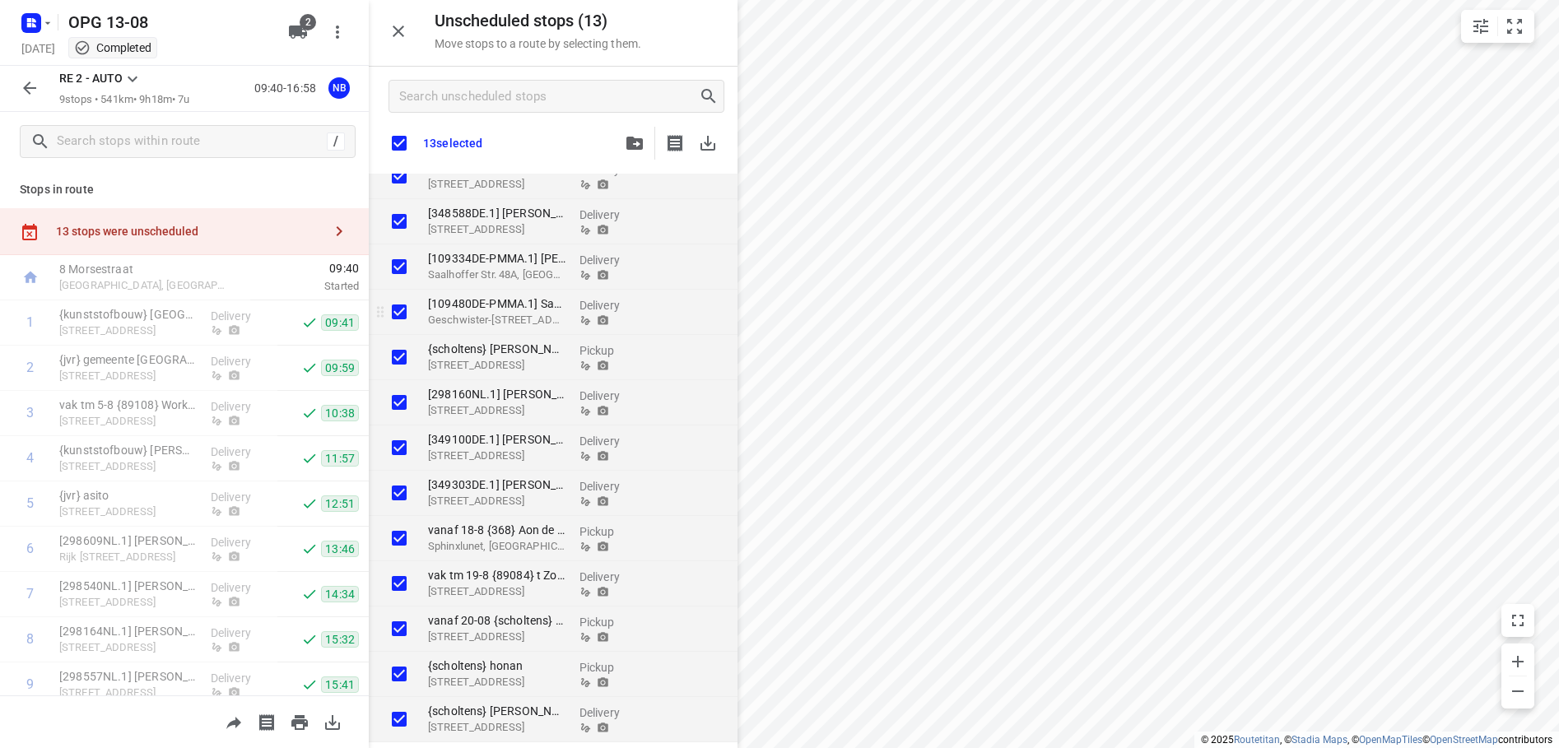
checkbox input "true"
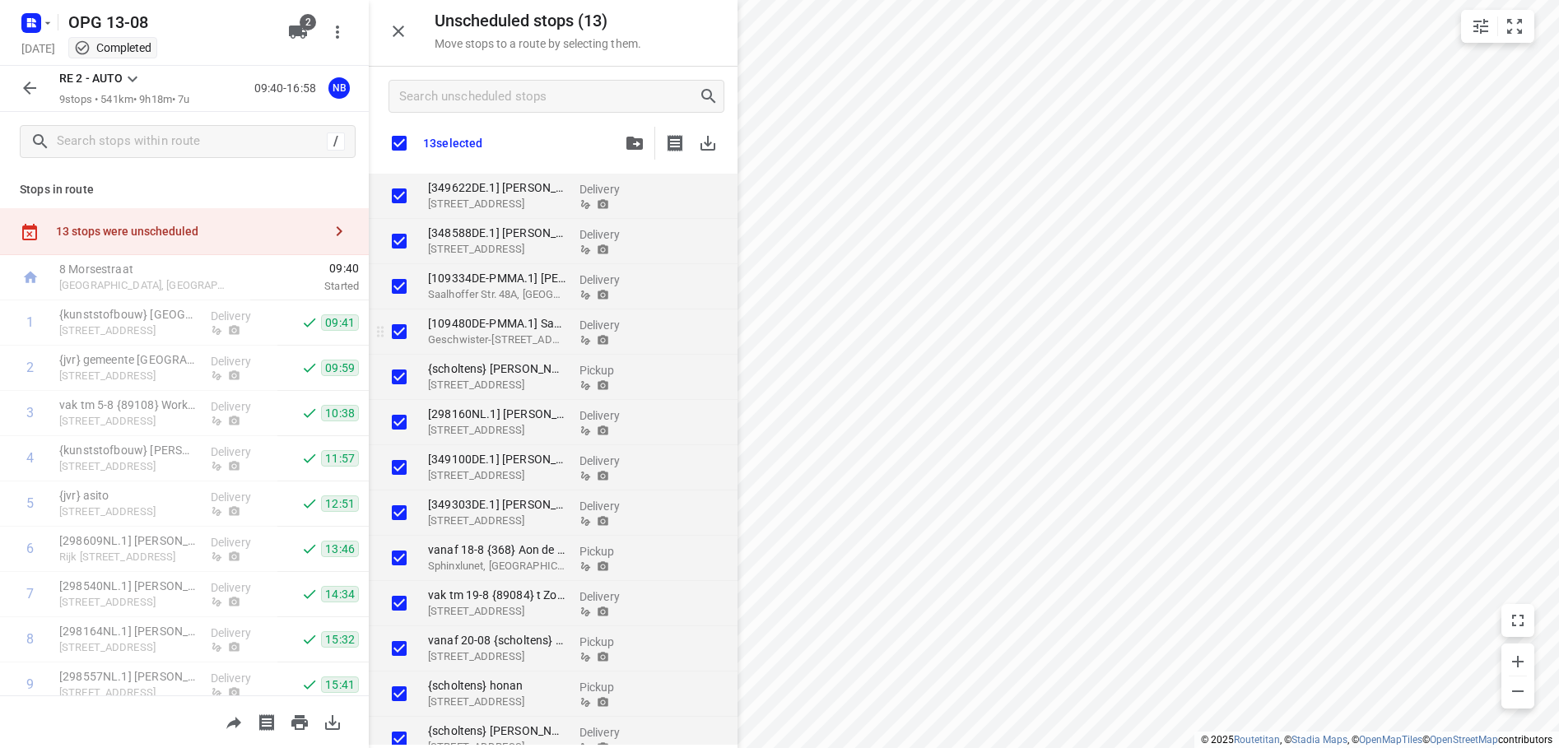
checkbox input "true"
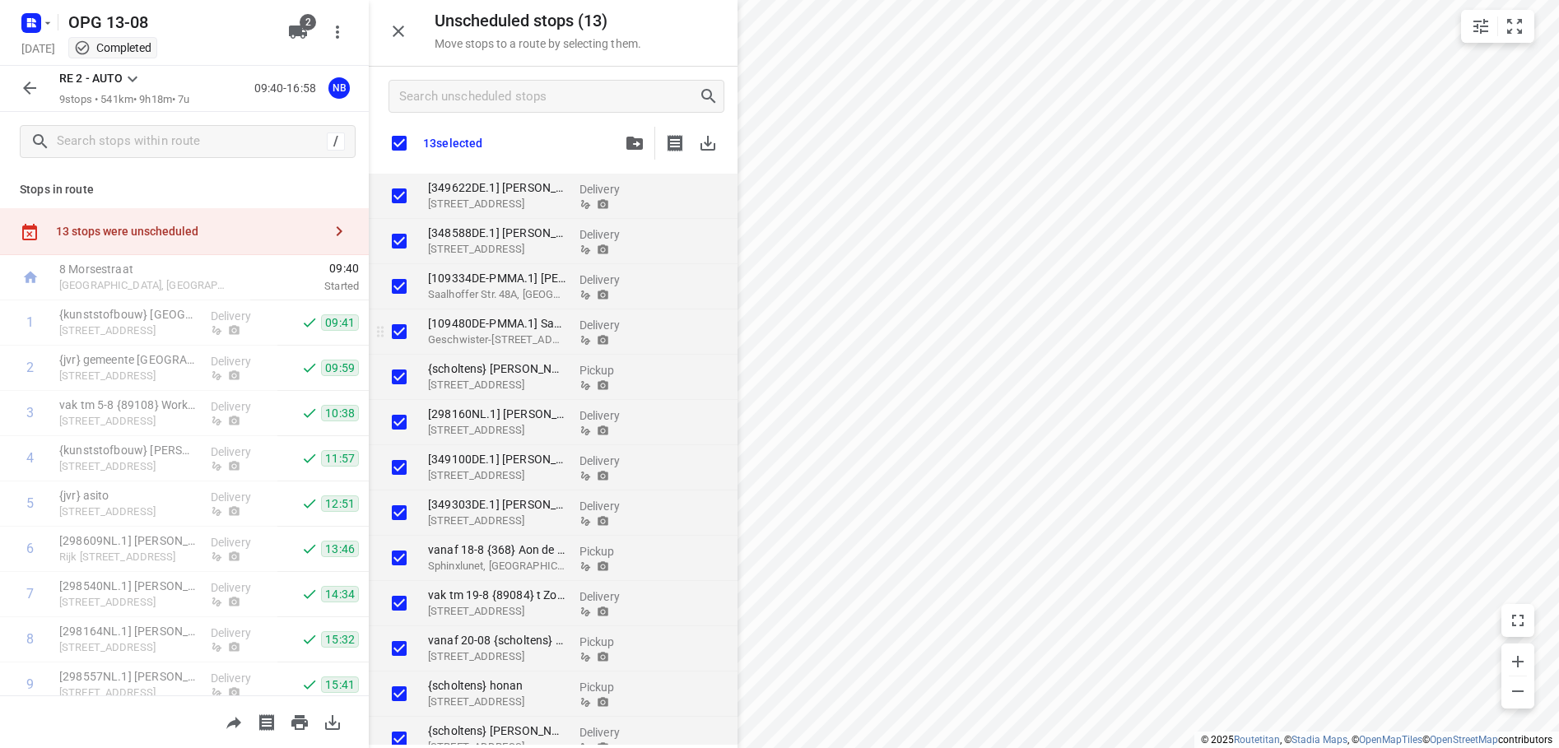
checkbox input "true"
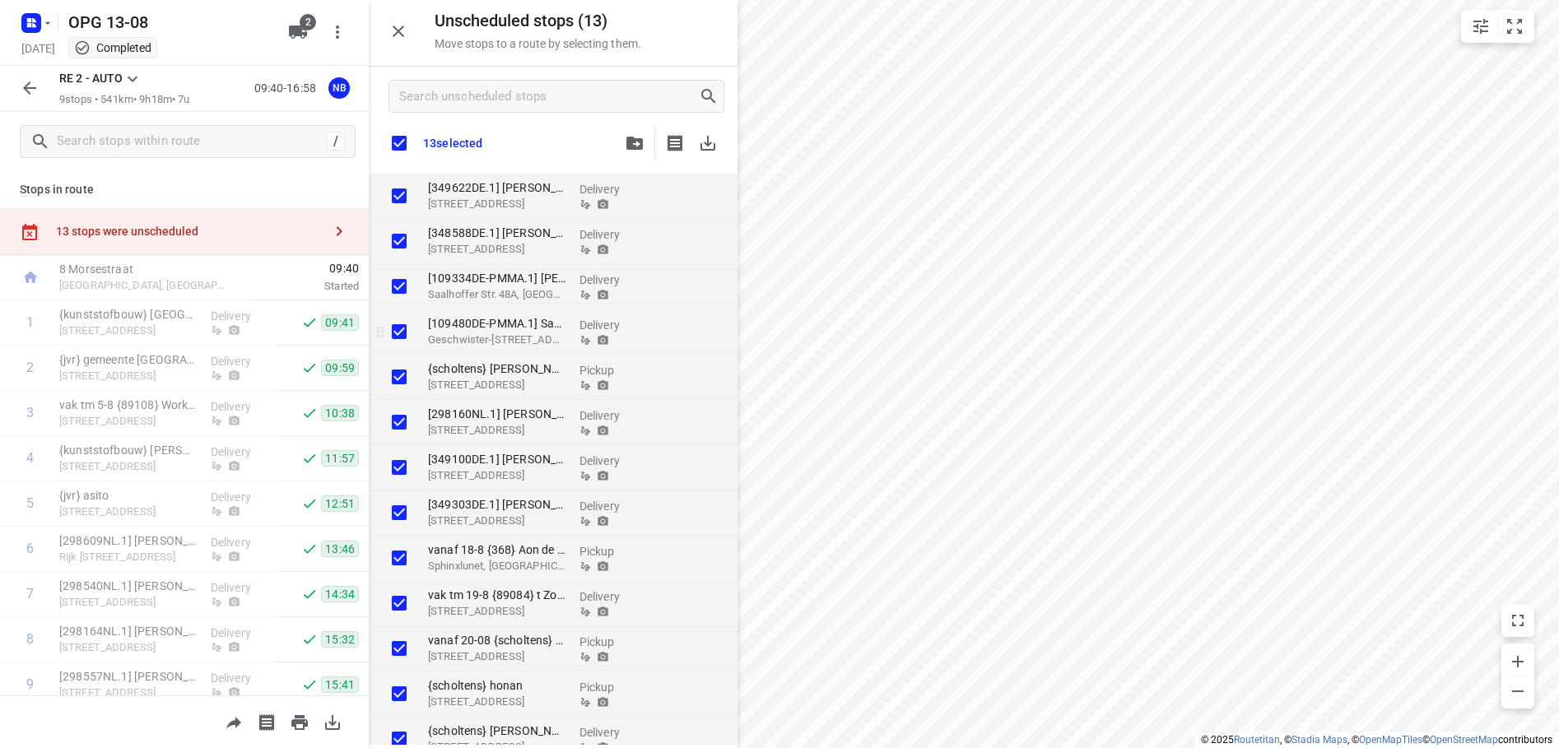
checkbox input "true"
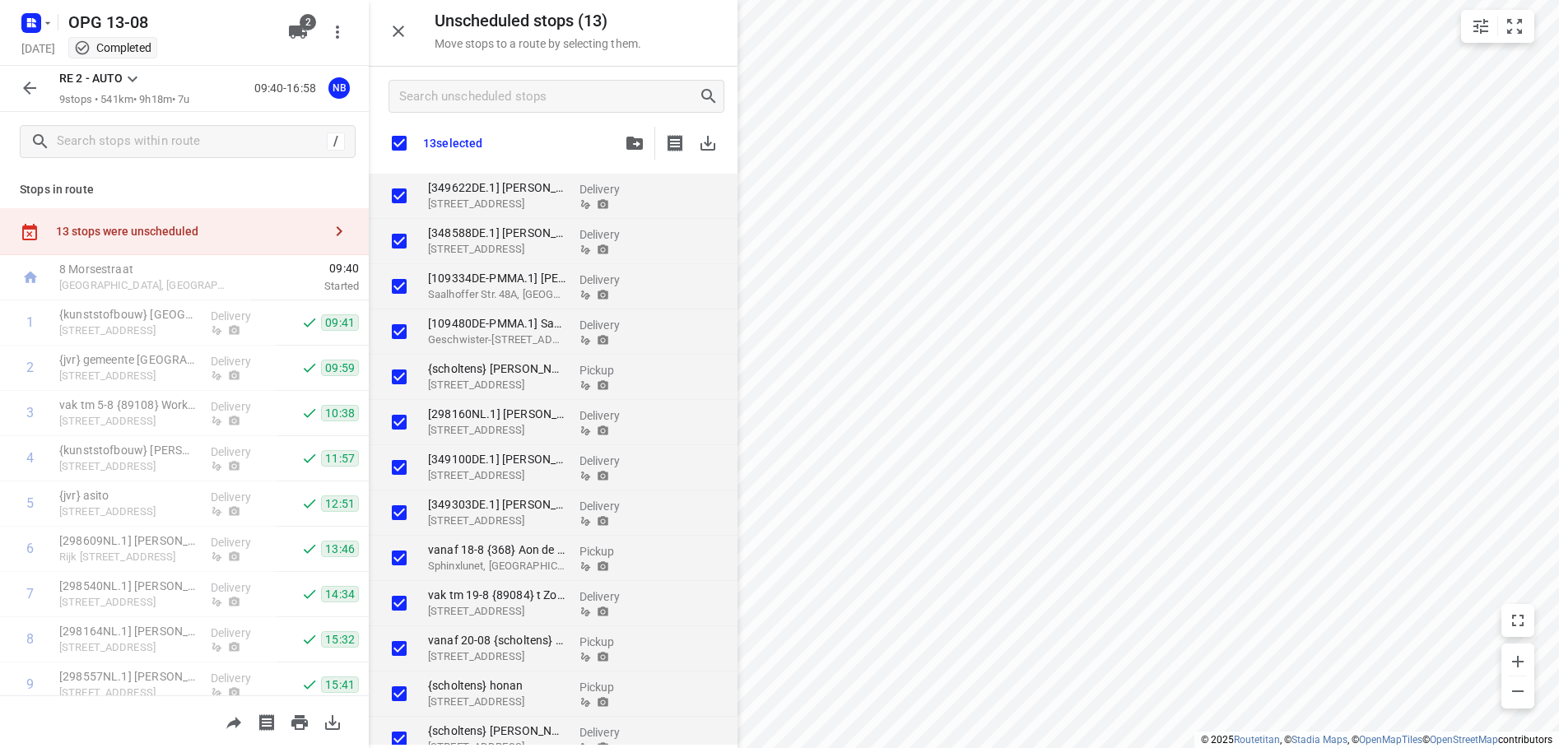
checkbox input "true"
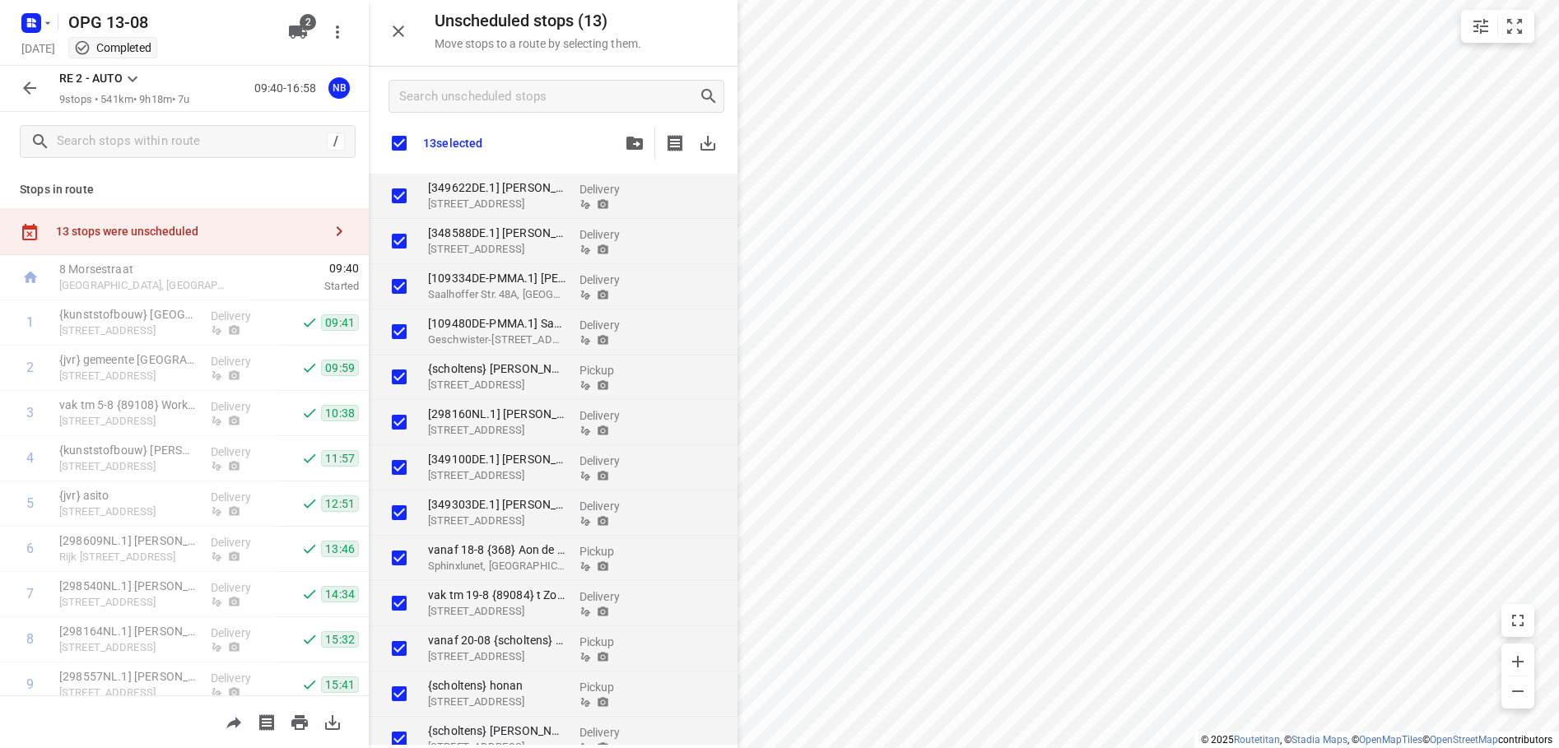
checkbox input "true"
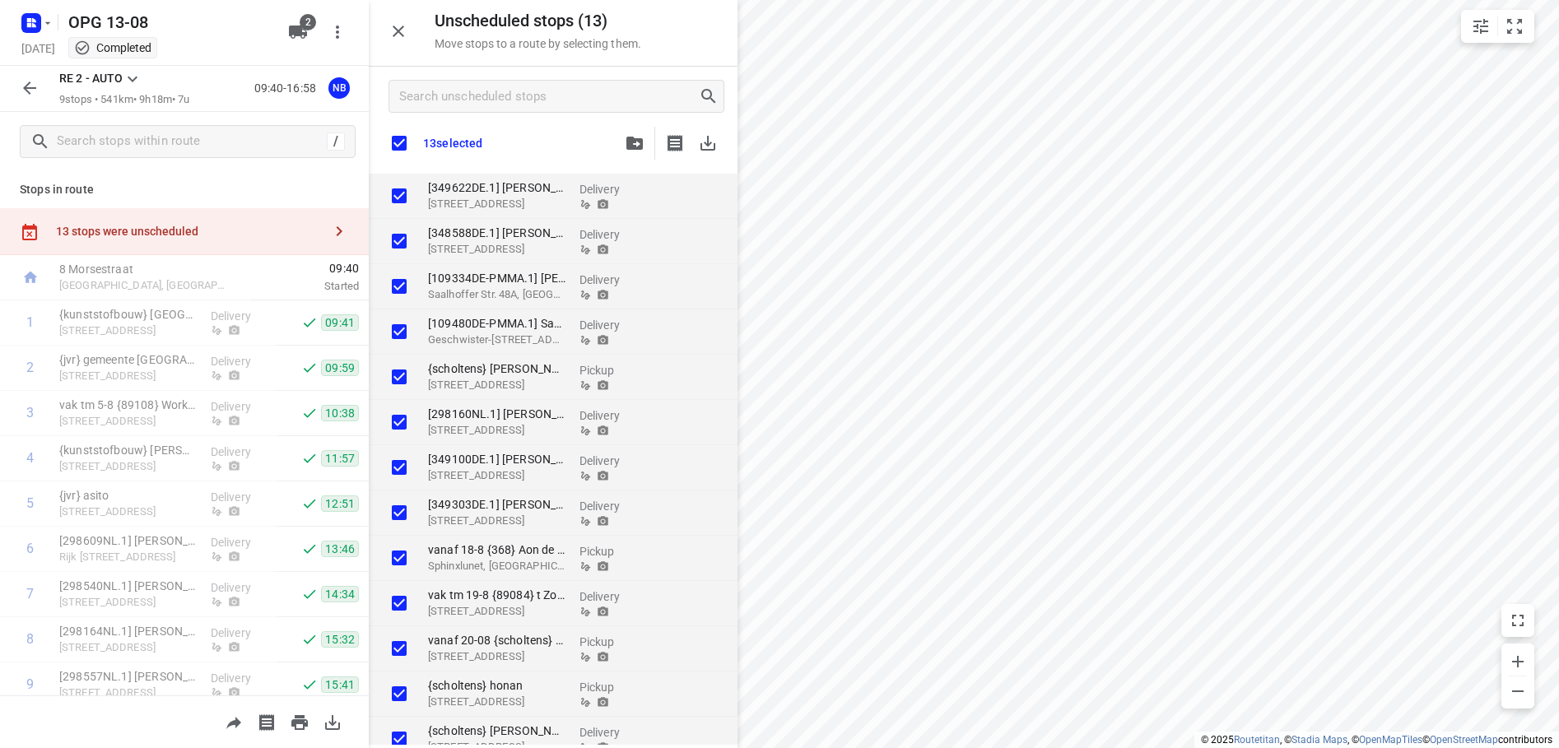
checkbox input "true"
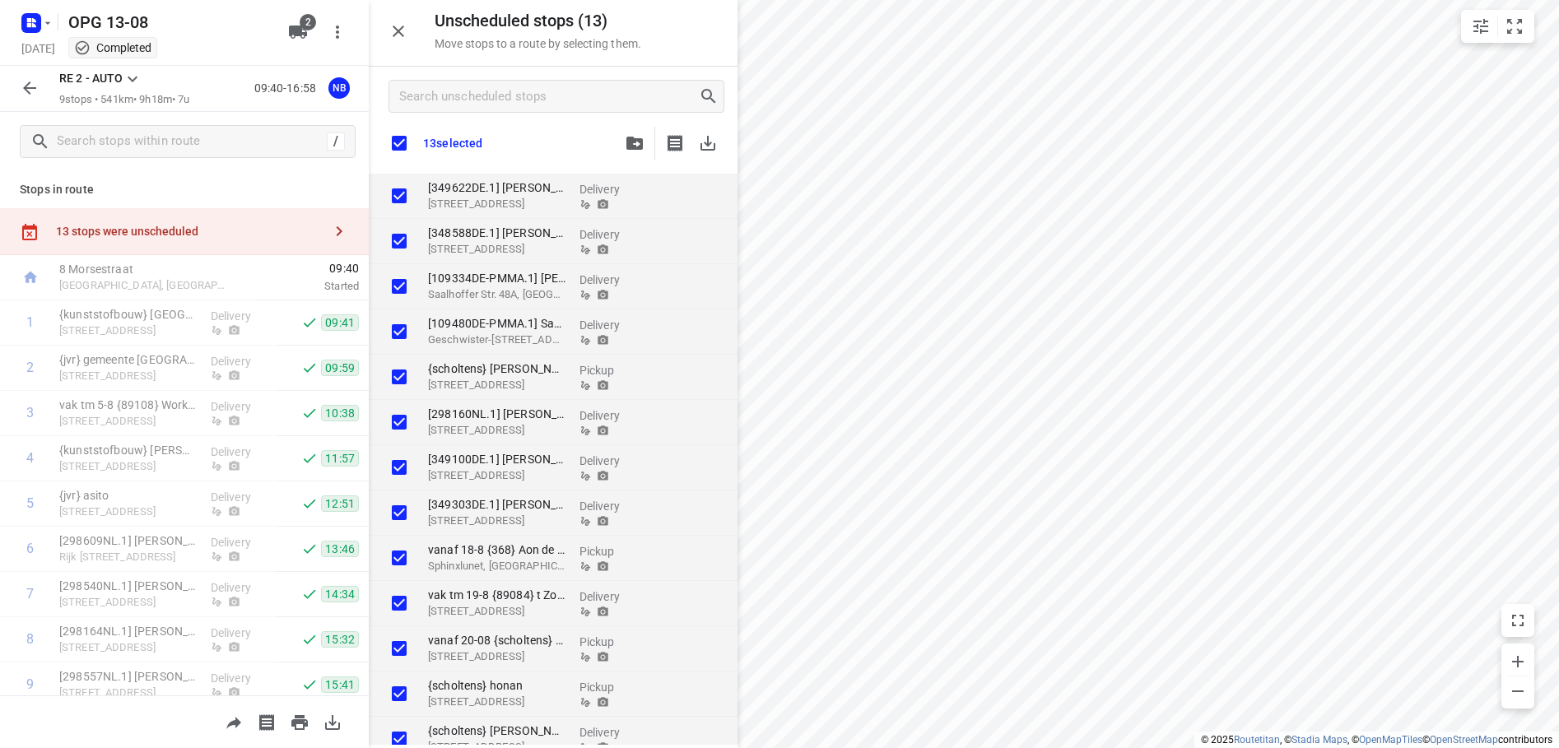
checkbox input "true"
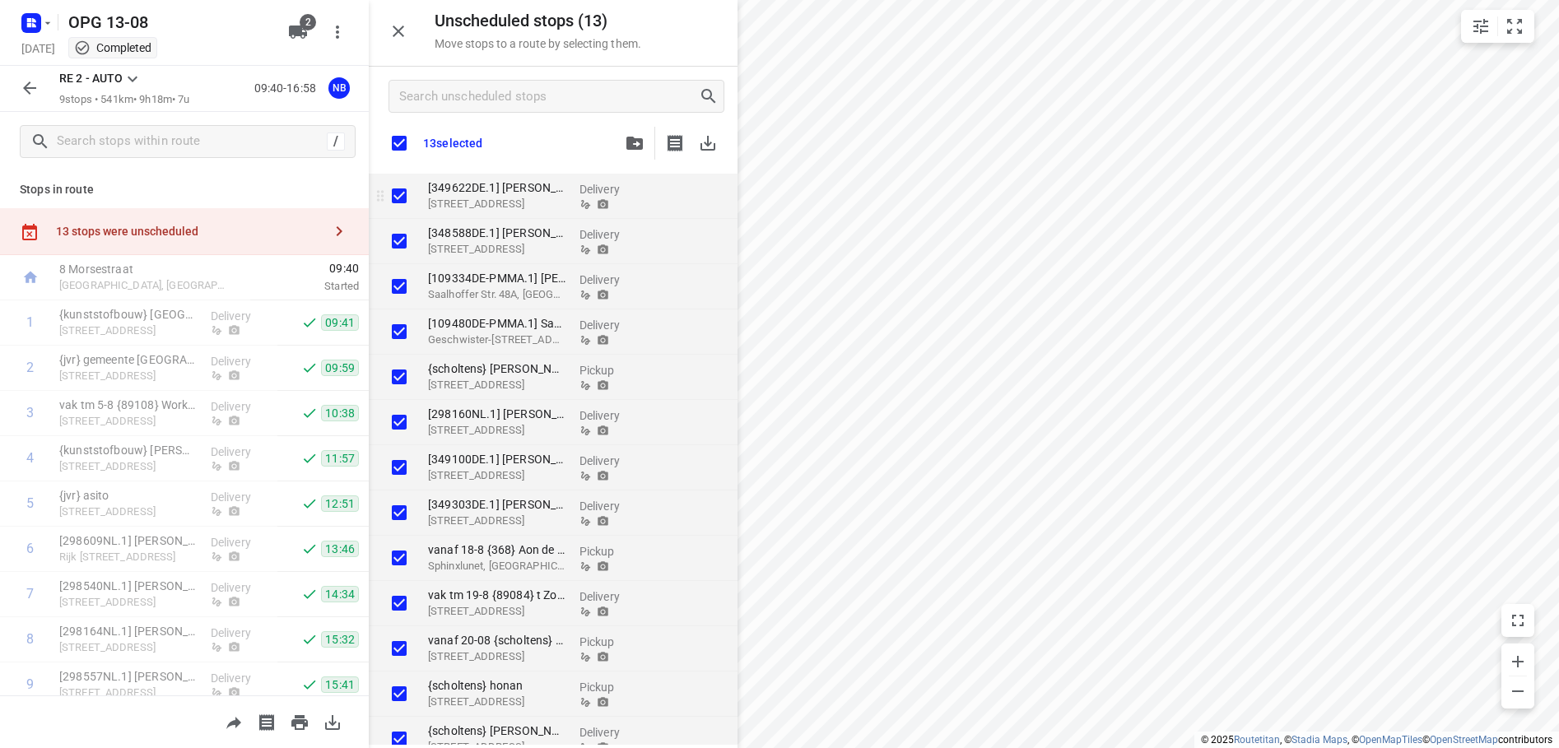
checkbox input "true"
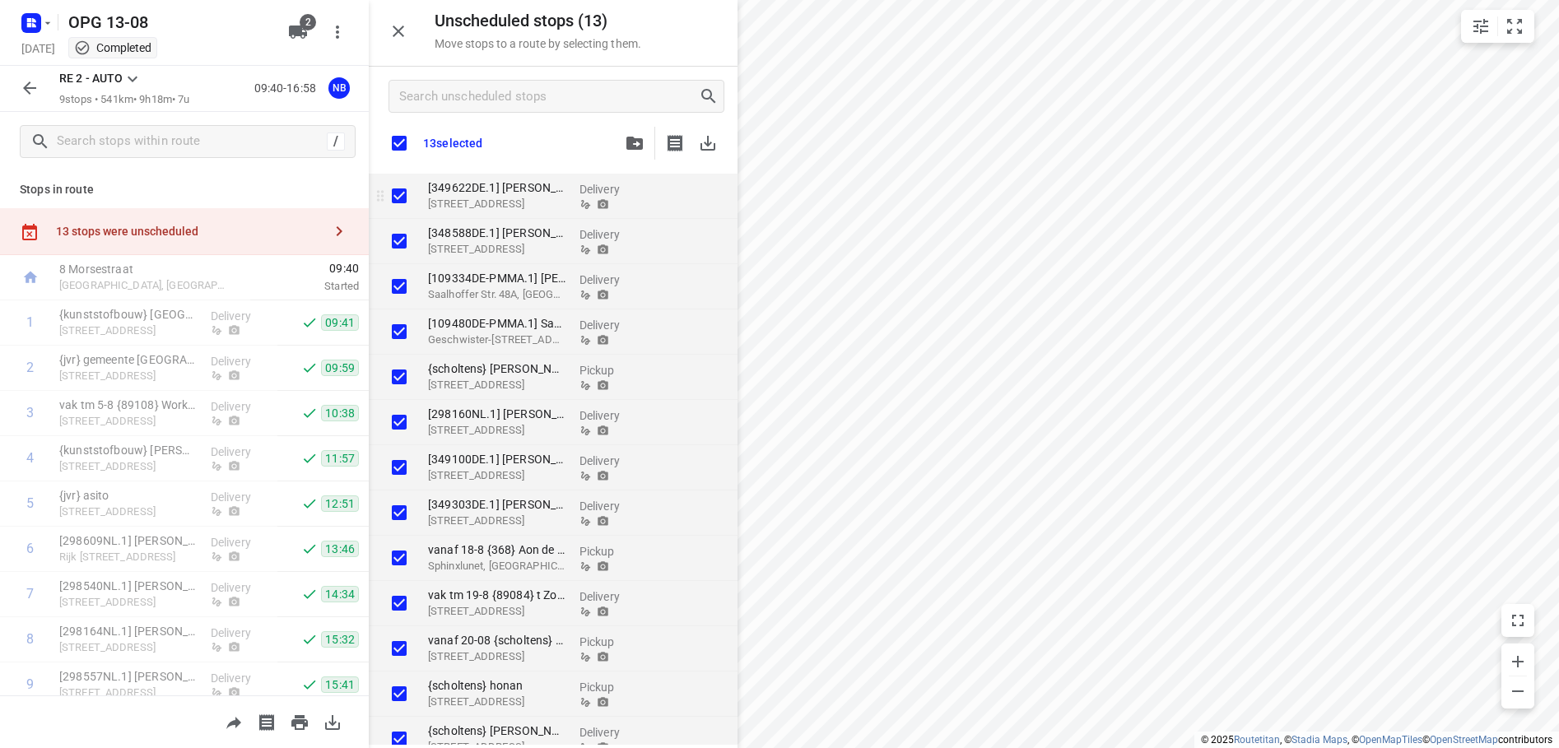
checkbox input "true"
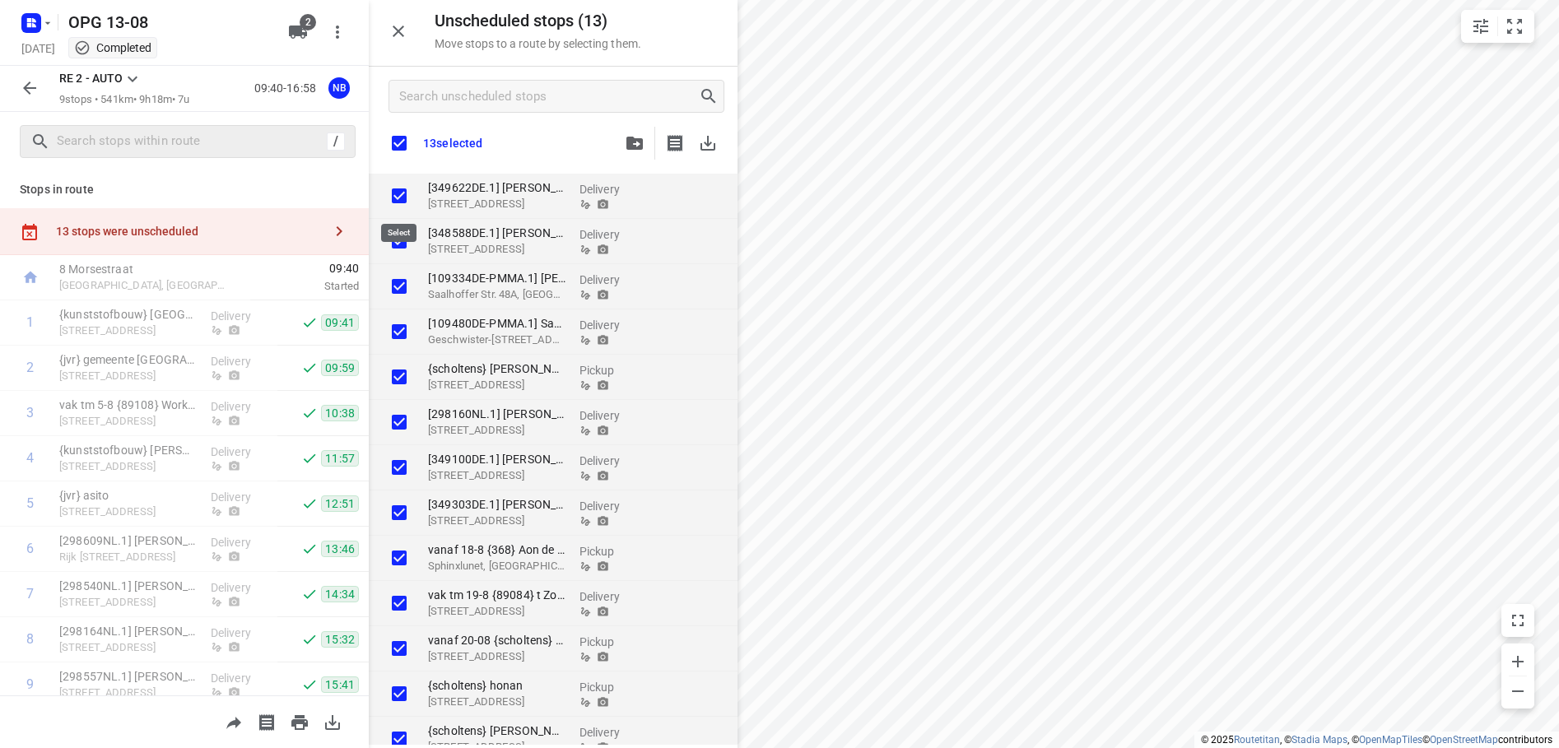
checkbox input "true"
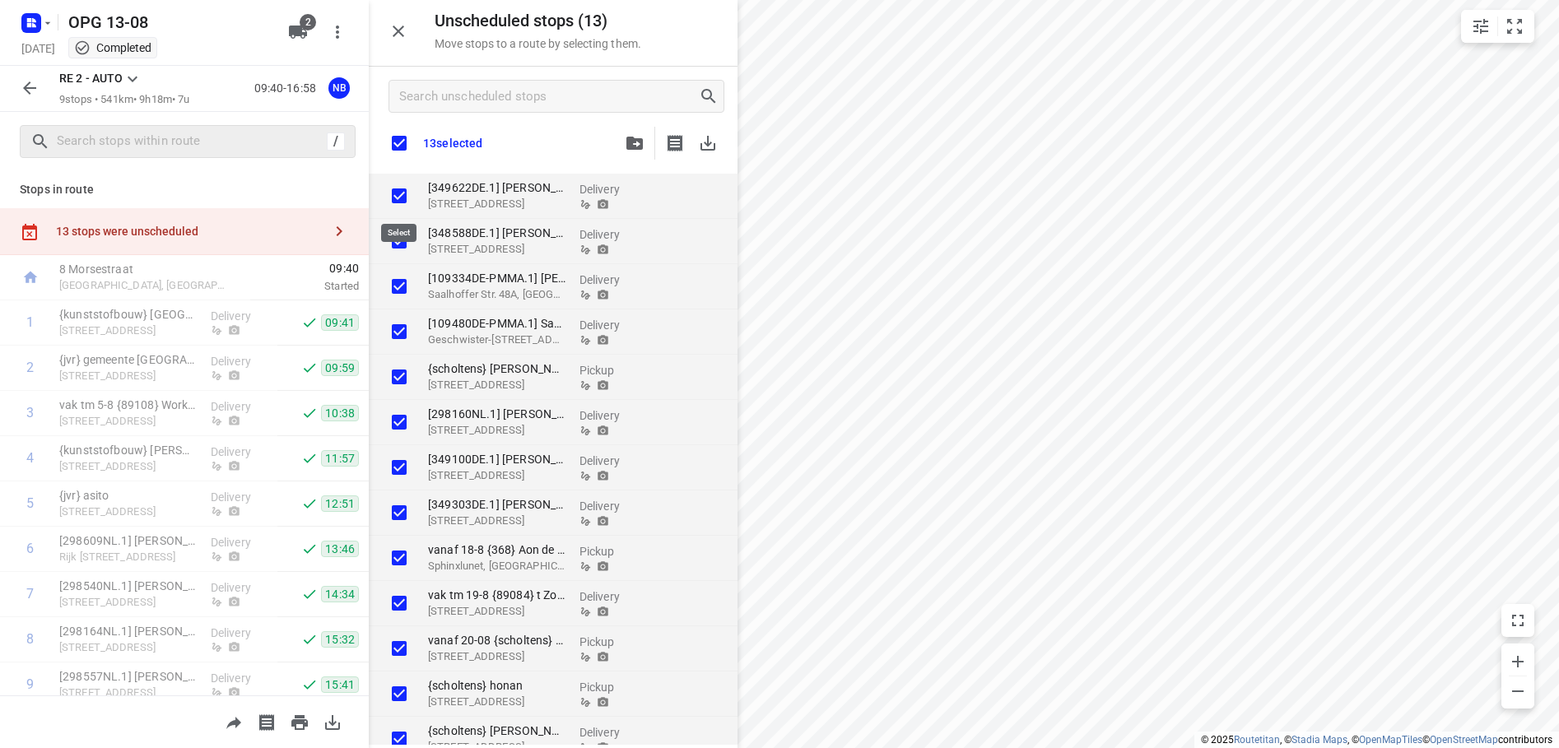
checkbox input "true"
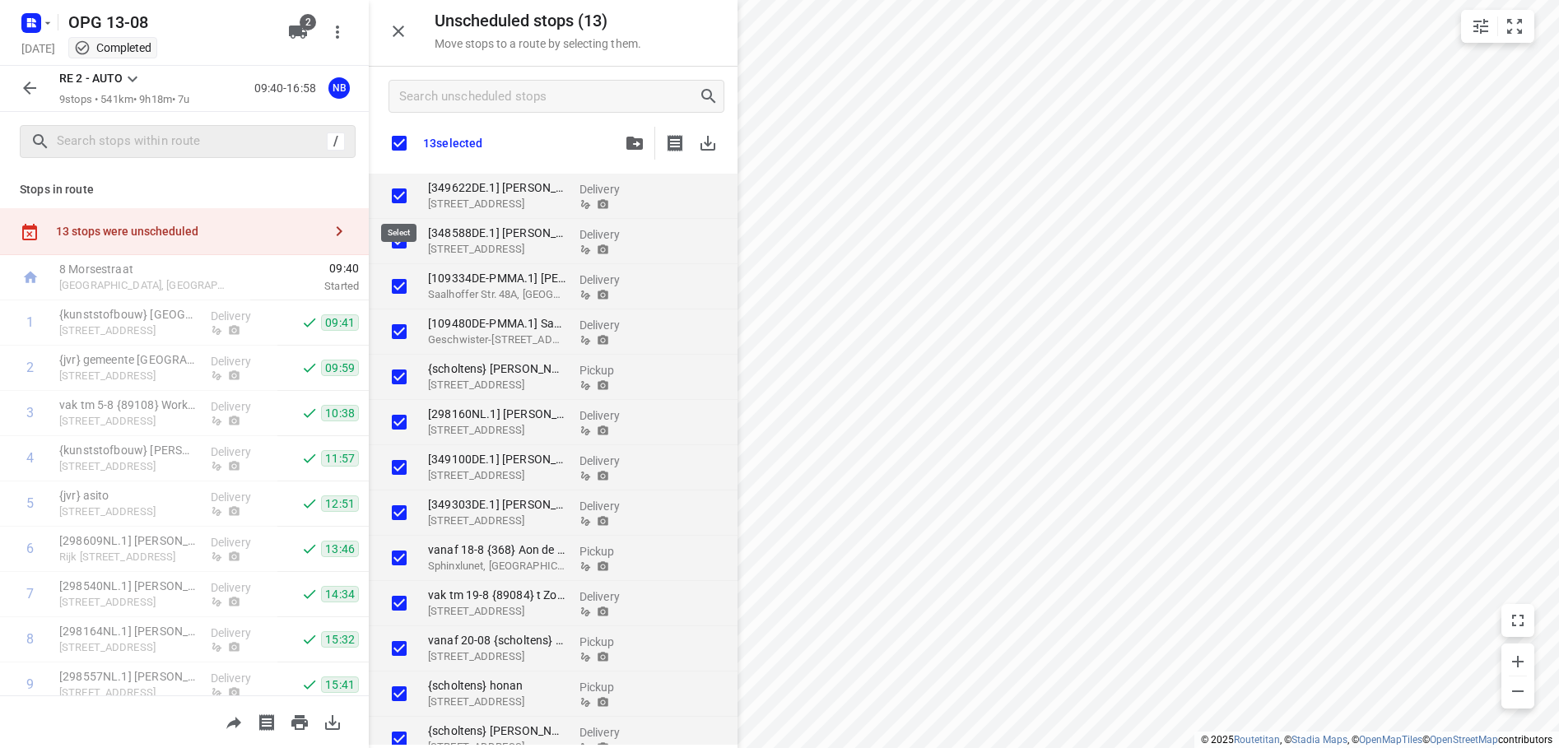
checkbox input "true"
click at [49, 26] on icon "button" at bounding box center [47, 22] width 13 height 13
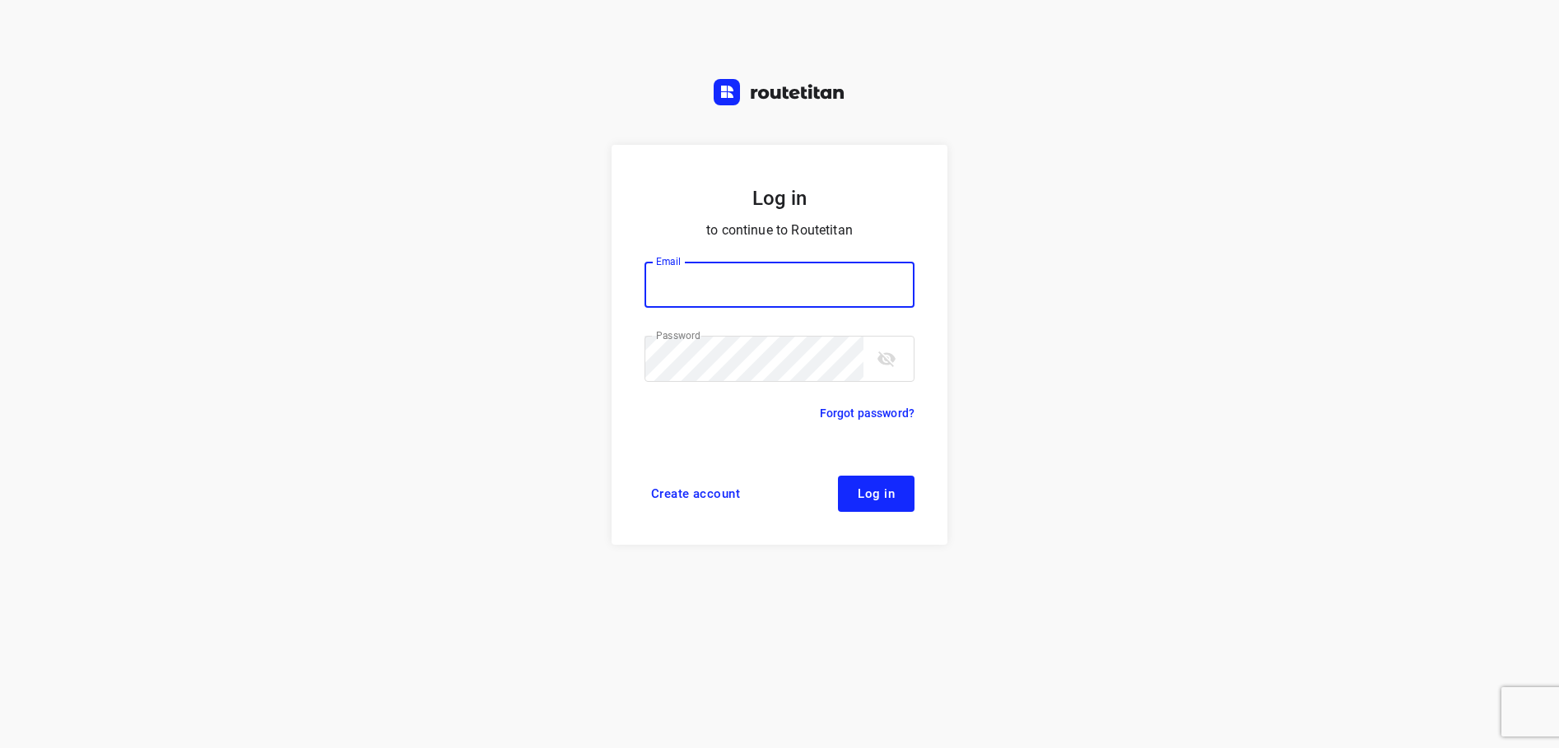
type input "[EMAIL_ADDRESS][DOMAIN_NAME]"
click at [864, 496] on span "Log in" at bounding box center [876, 493] width 37 height 13
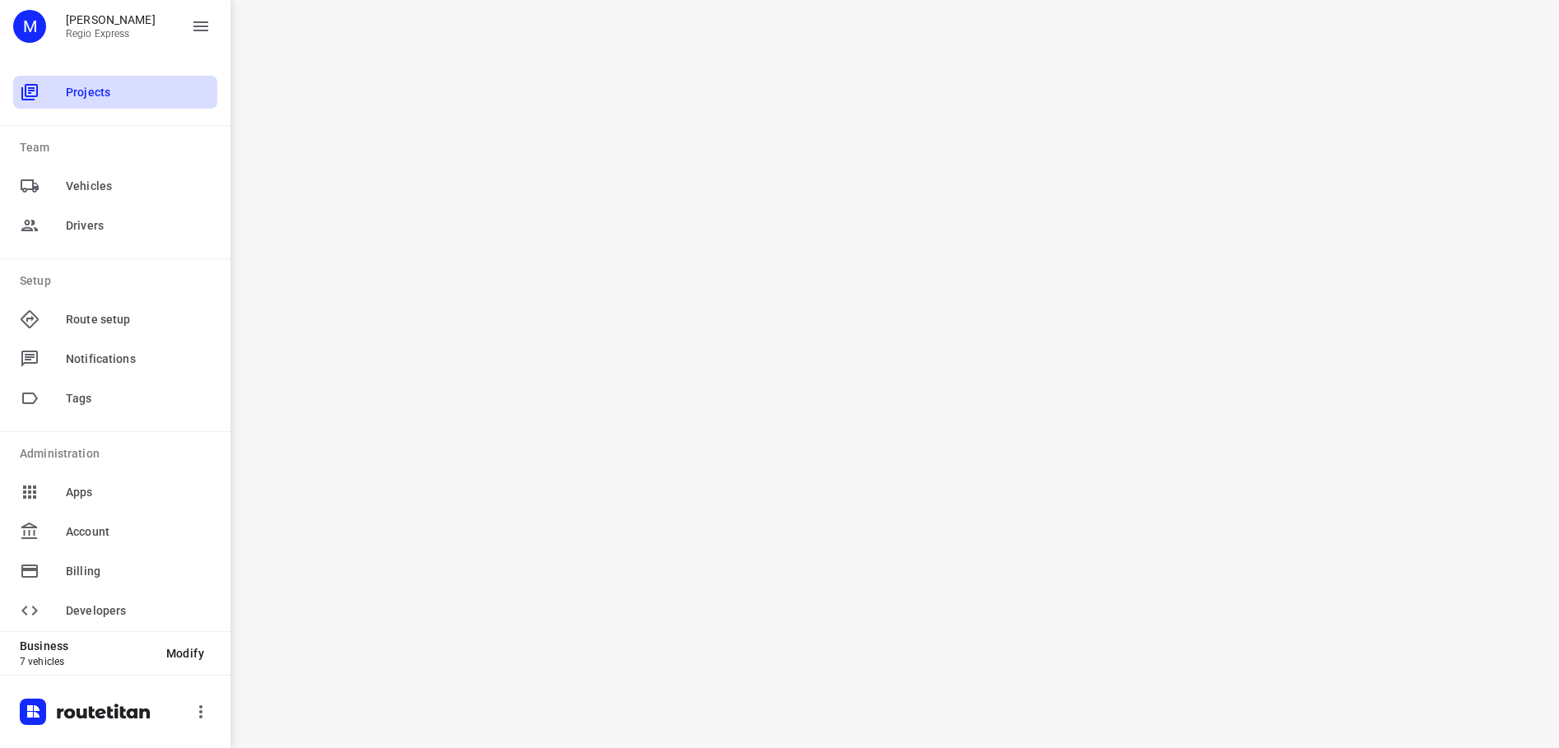
click at [97, 90] on span "Projects" at bounding box center [138, 92] width 145 height 17
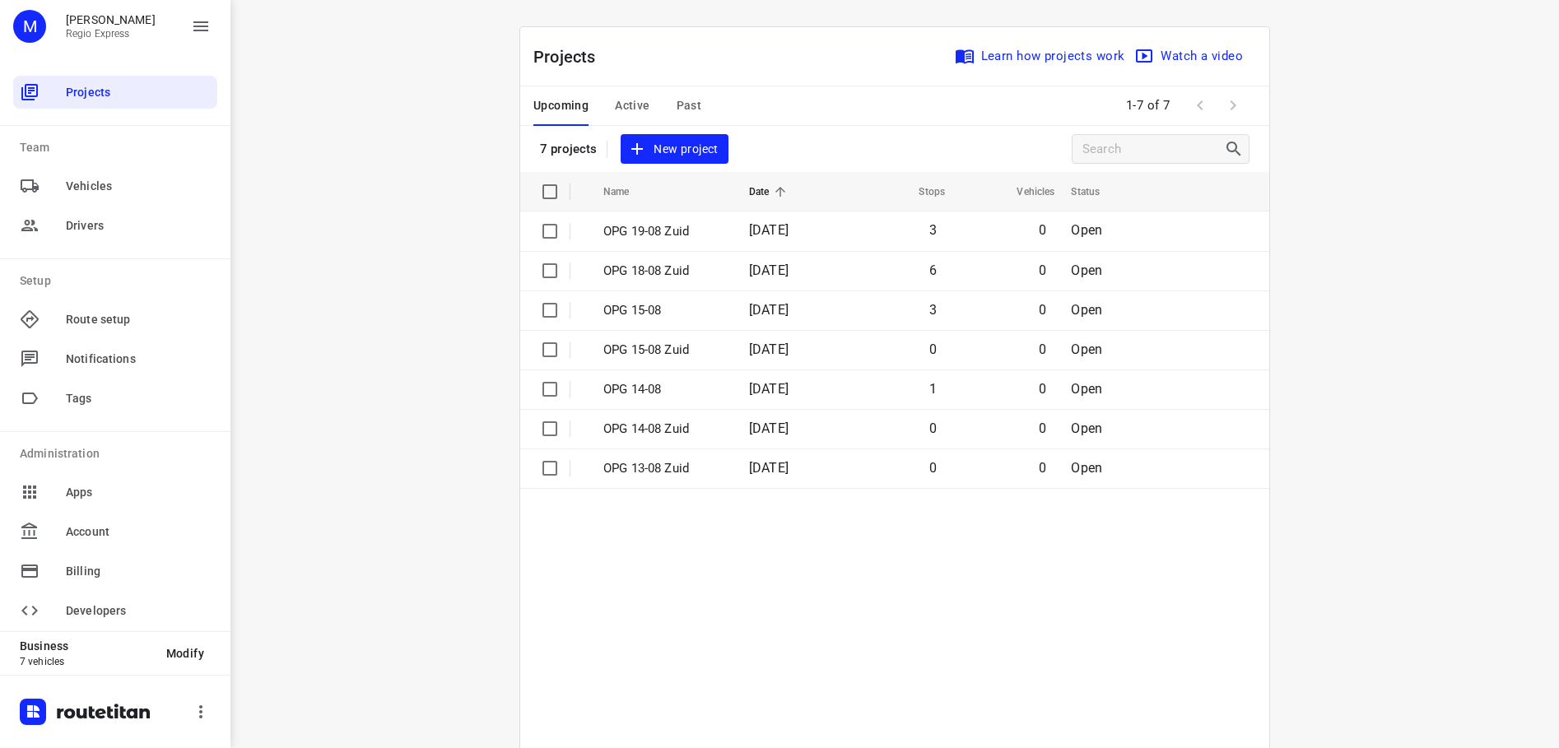
click at [641, 109] on span "Active" at bounding box center [632, 106] width 35 height 21
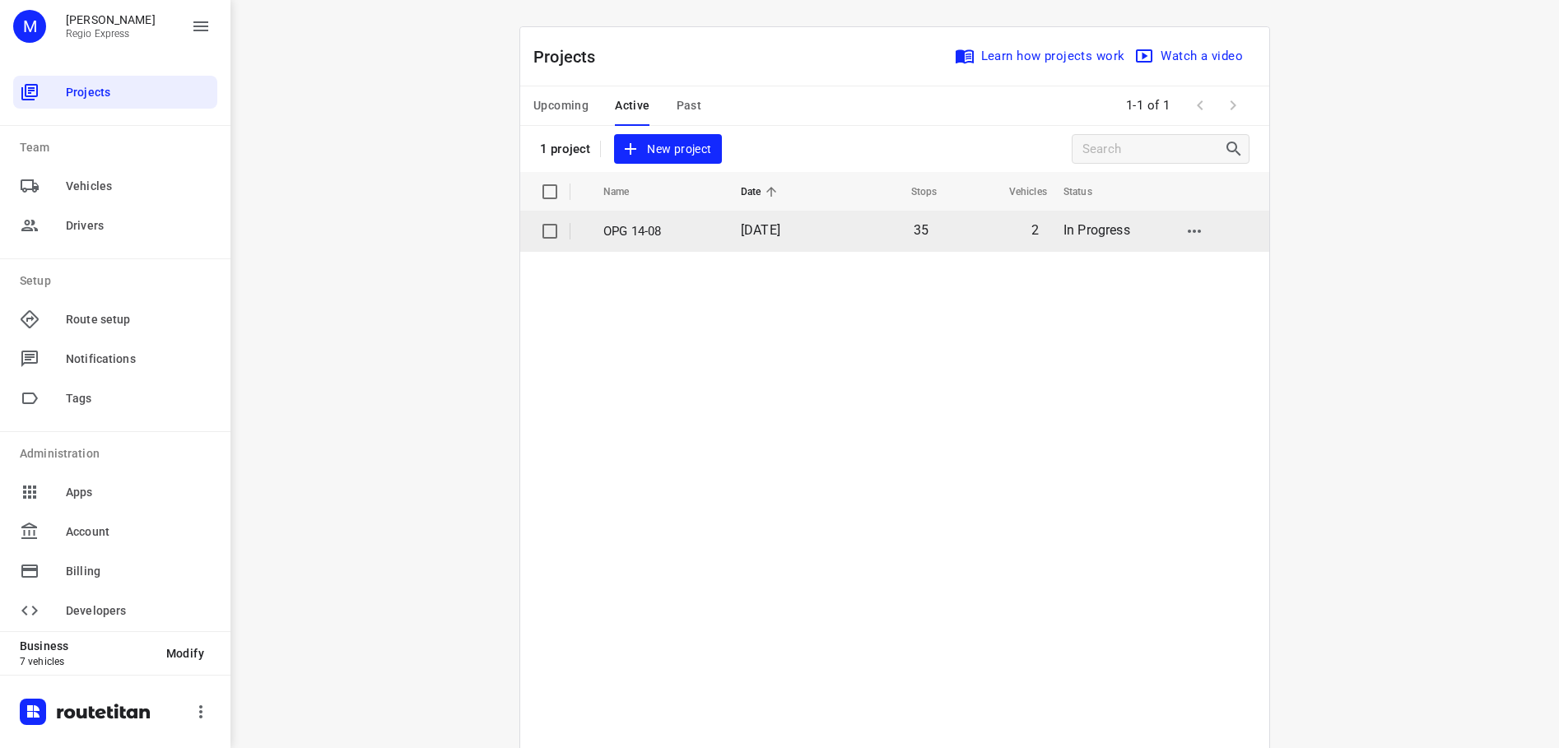
click at [664, 226] on p "OPG 14-08" at bounding box center [659, 231] width 113 height 19
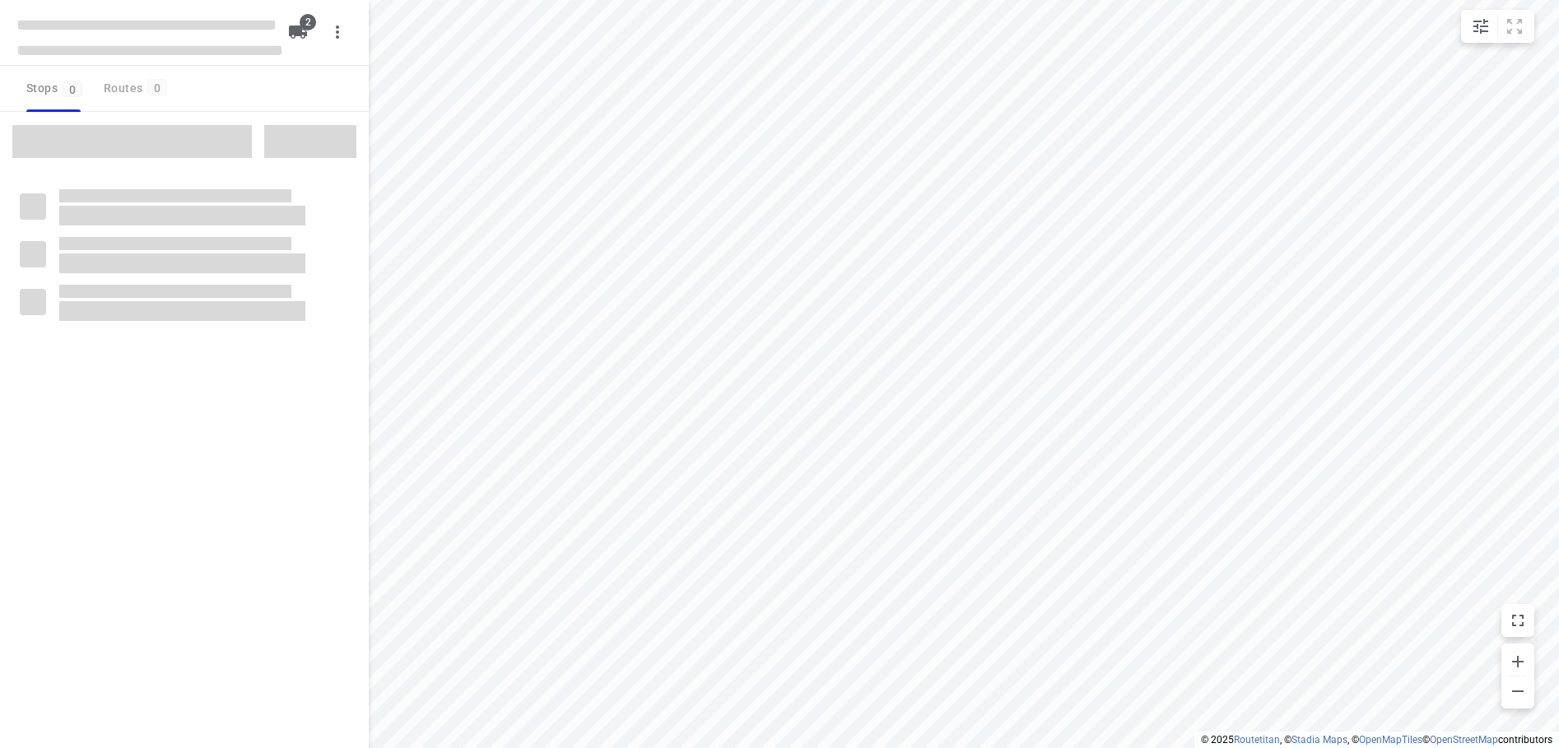
type input "distance"
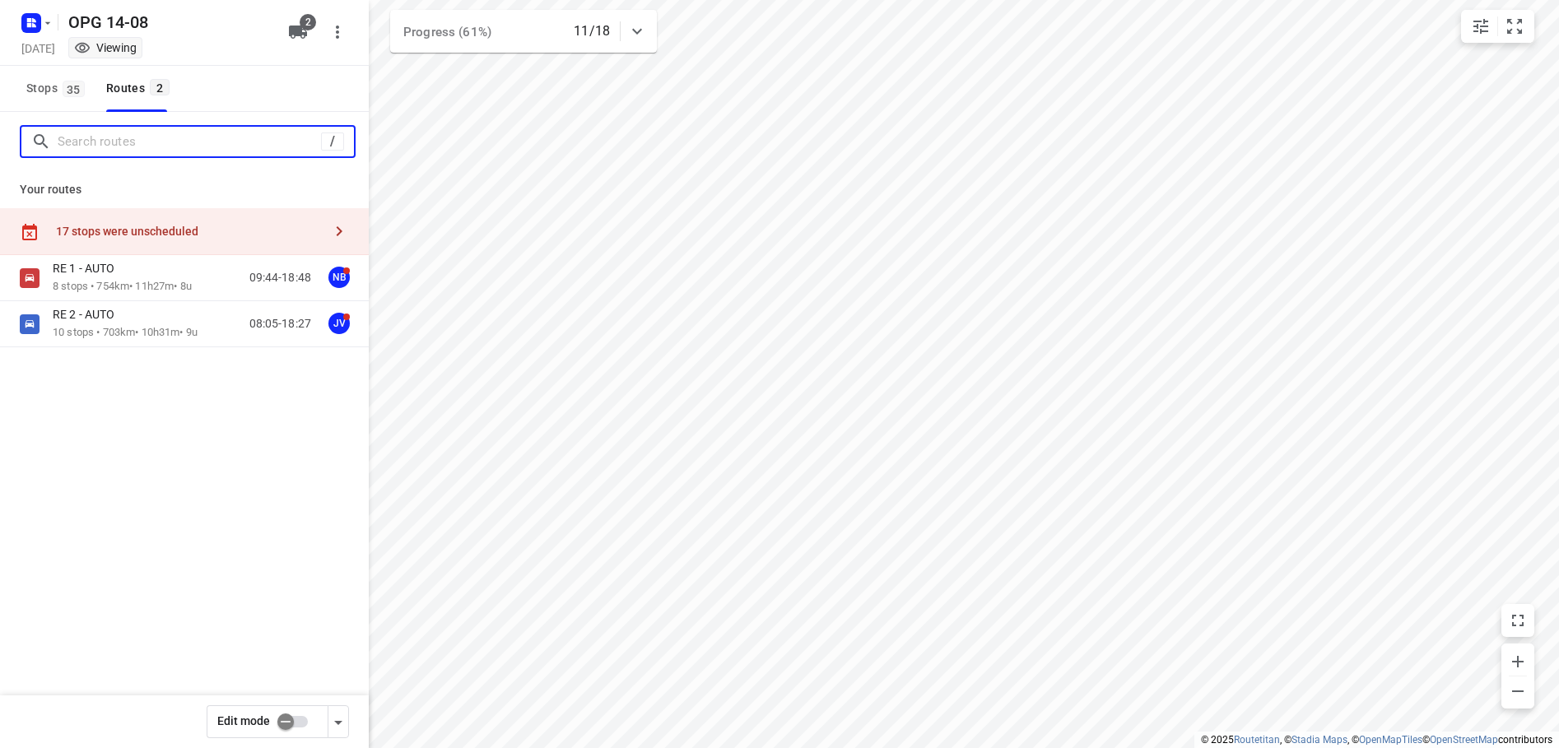
click at [136, 140] on input "Search routes" at bounding box center [189, 142] width 263 height 26
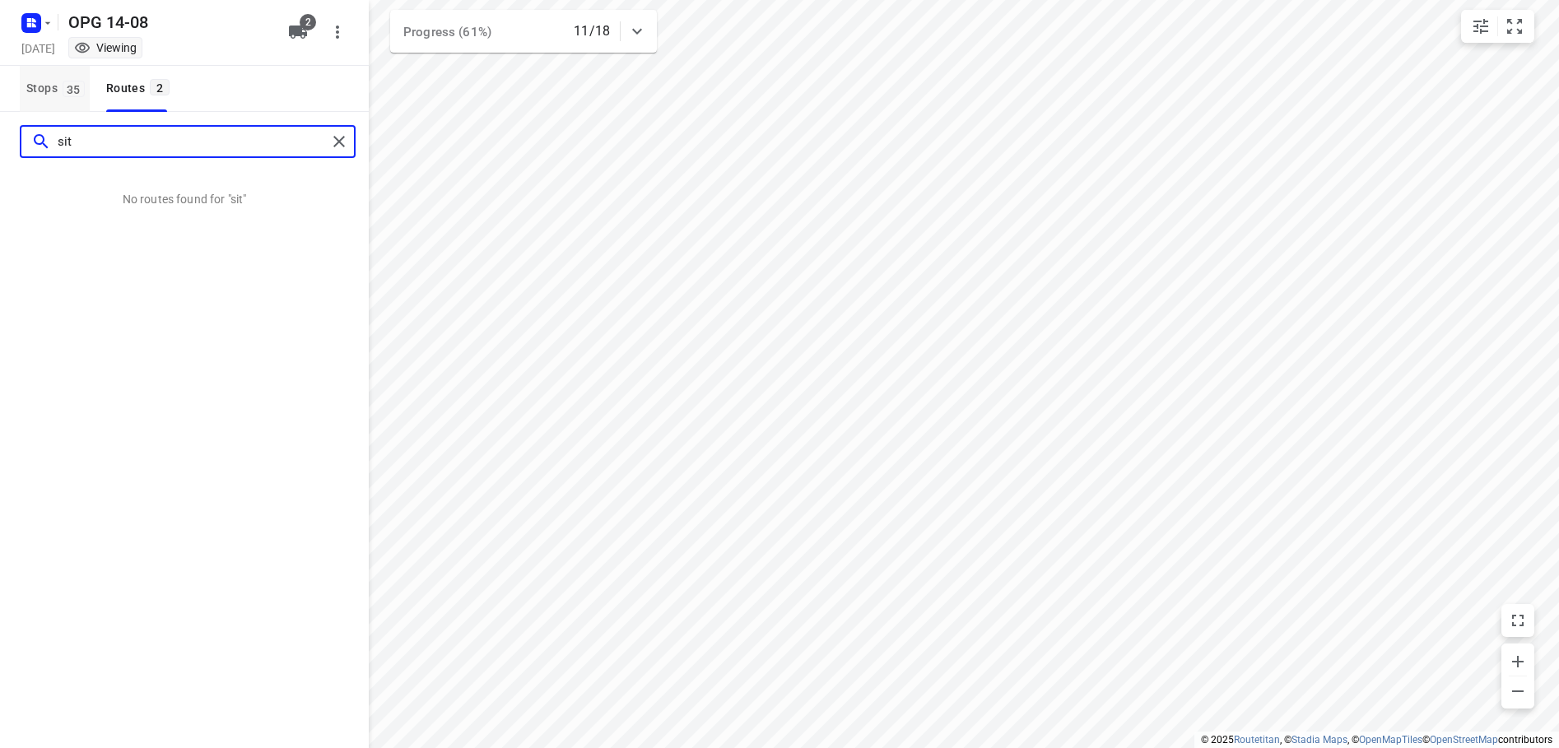
type input "sit"
click at [77, 84] on span "35" at bounding box center [74, 89] width 22 height 16
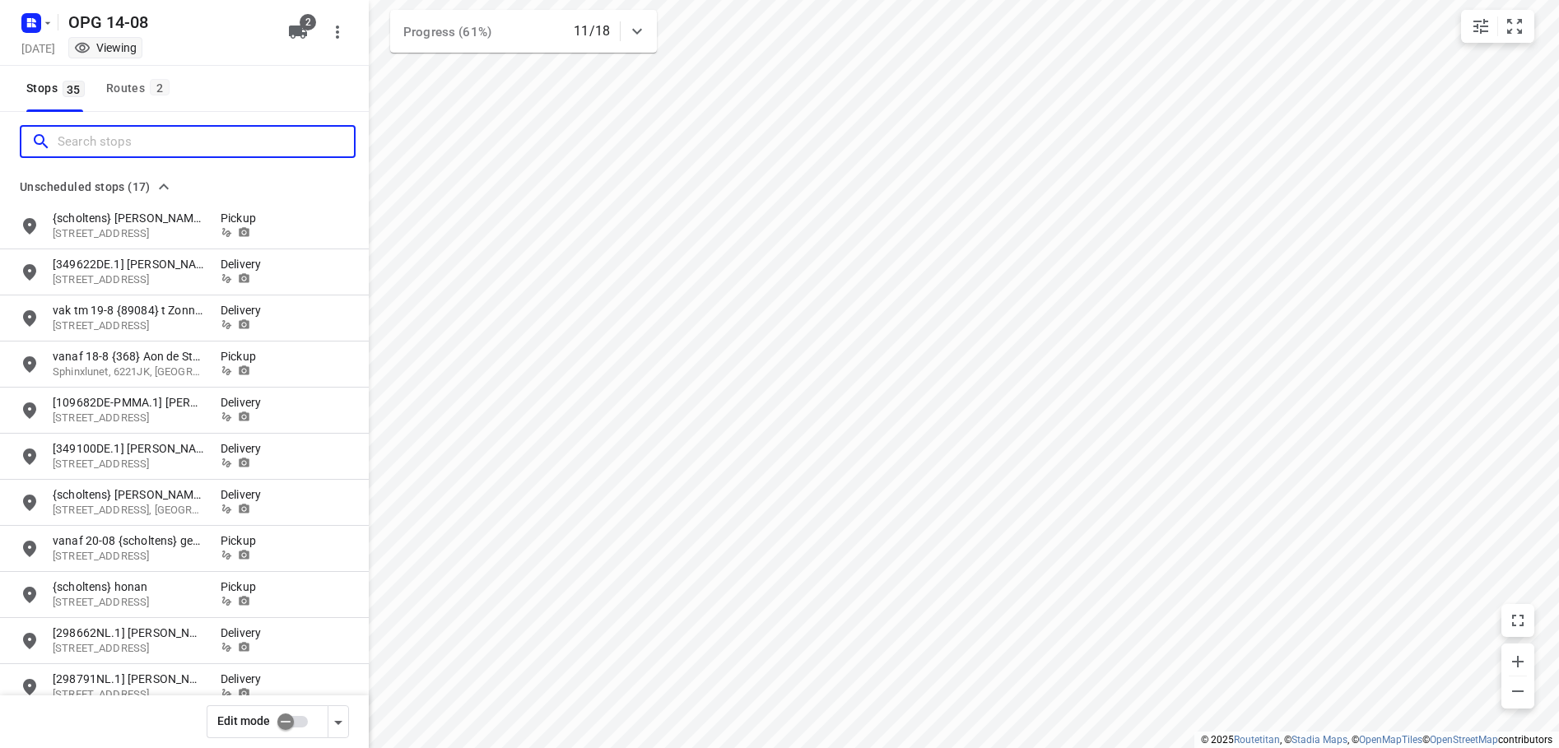
click at [97, 147] on input "Search stops" at bounding box center [206, 142] width 296 height 26
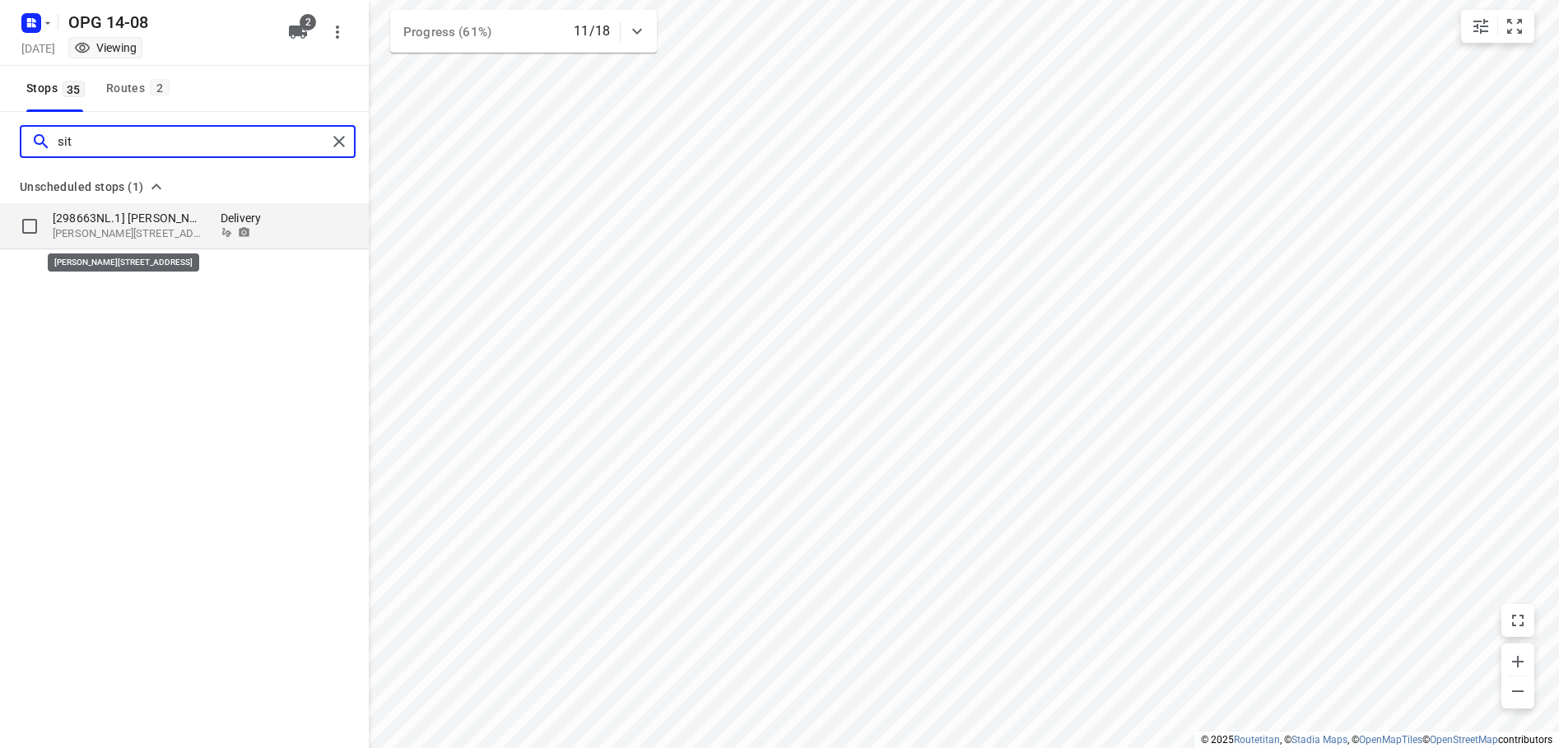
type input "sit"
click at [138, 231] on p "Felix Ruttenlaan 71, 6132CW, Sit tard, NL" at bounding box center [128, 234] width 151 height 16
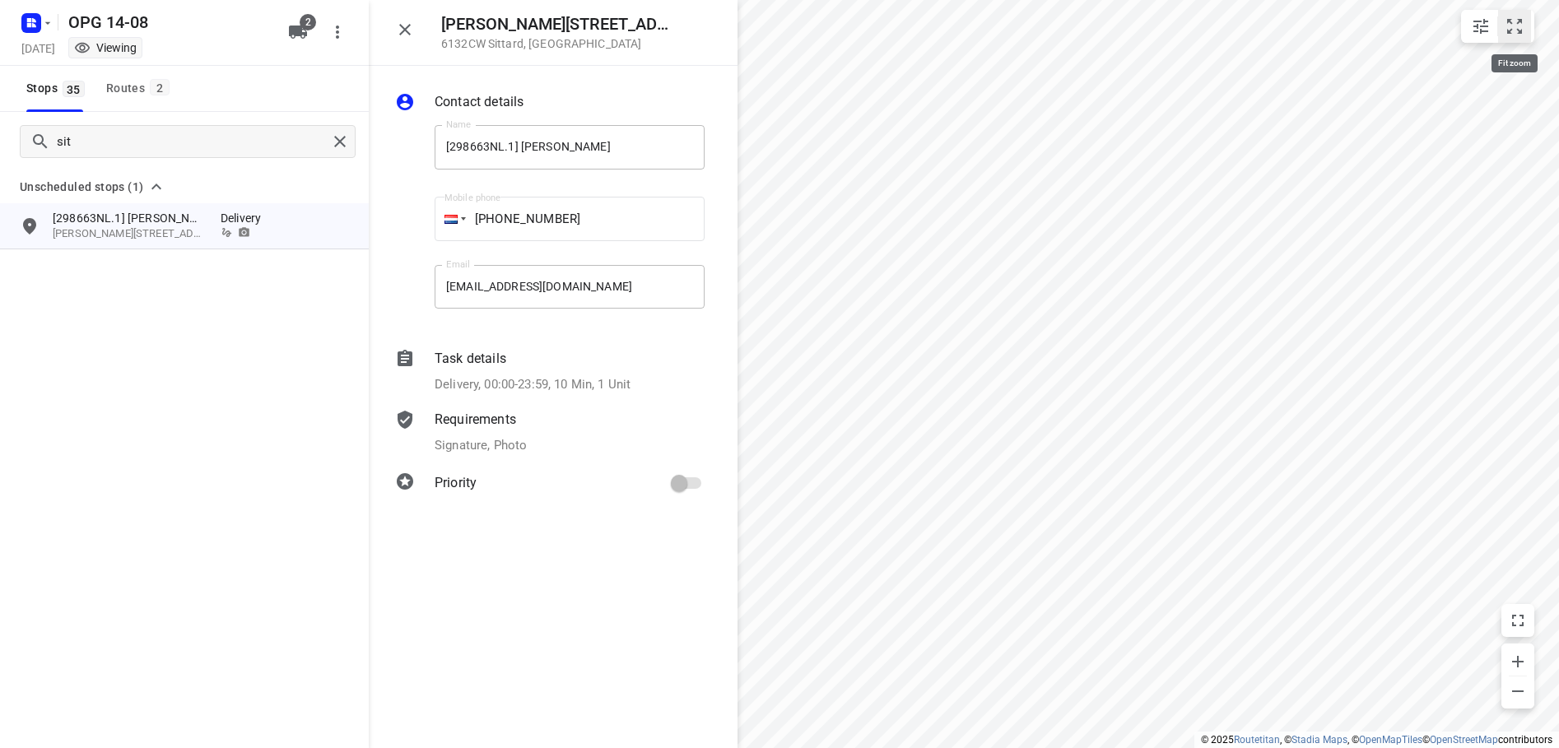
click at [1514, 26] on icon "small contained button group" at bounding box center [1515, 26] width 20 height 20
click at [690, 474] on span at bounding box center [688, 483] width 48 height 31
click at [697, 484] on span at bounding box center [687, 484] width 28 height 12
click at [148, 90] on div "Routes 2" at bounding box center [140, 88] width 68 height 21
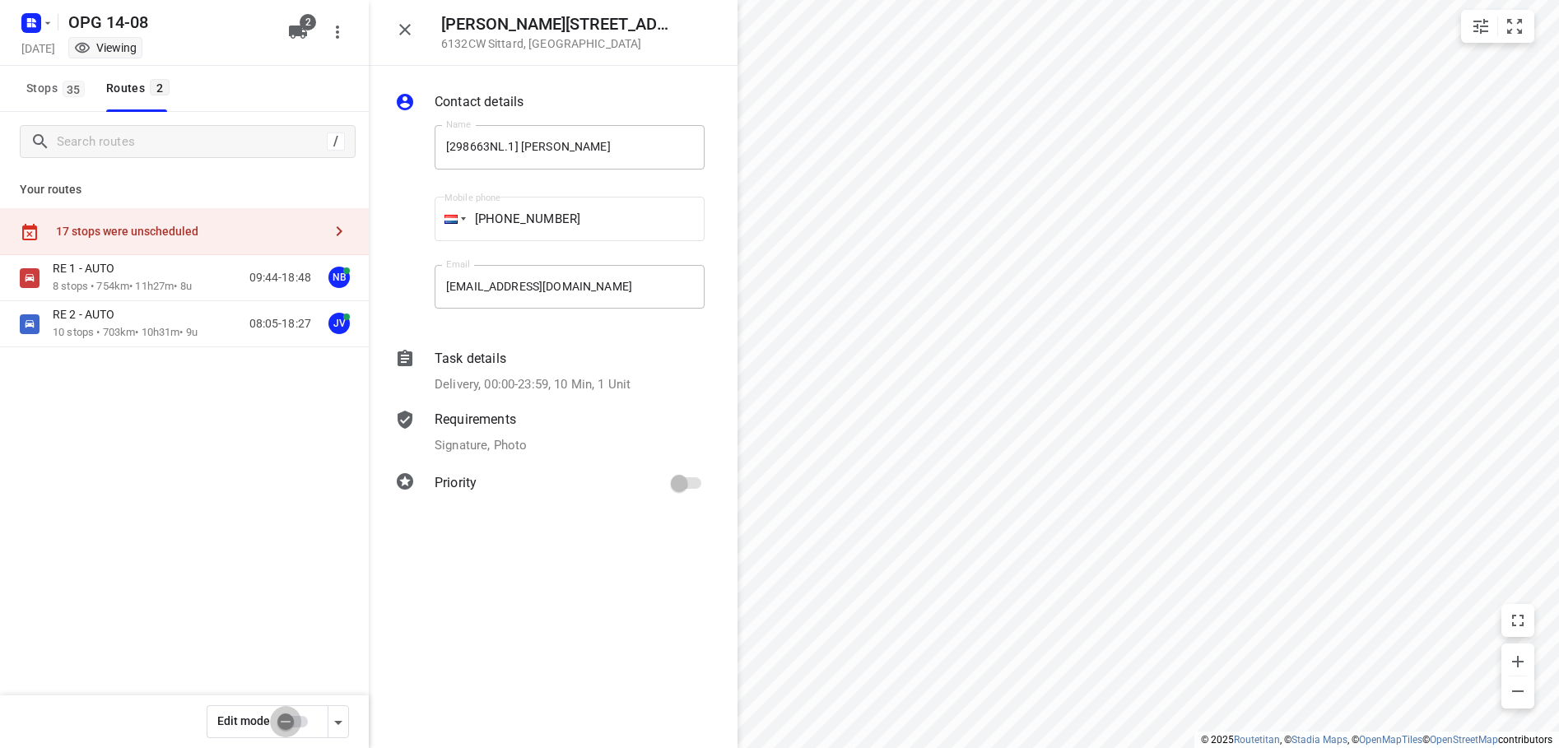
click at [302, 723] on input "checkbox" at bounding box center [286, 721] width 94 height 31
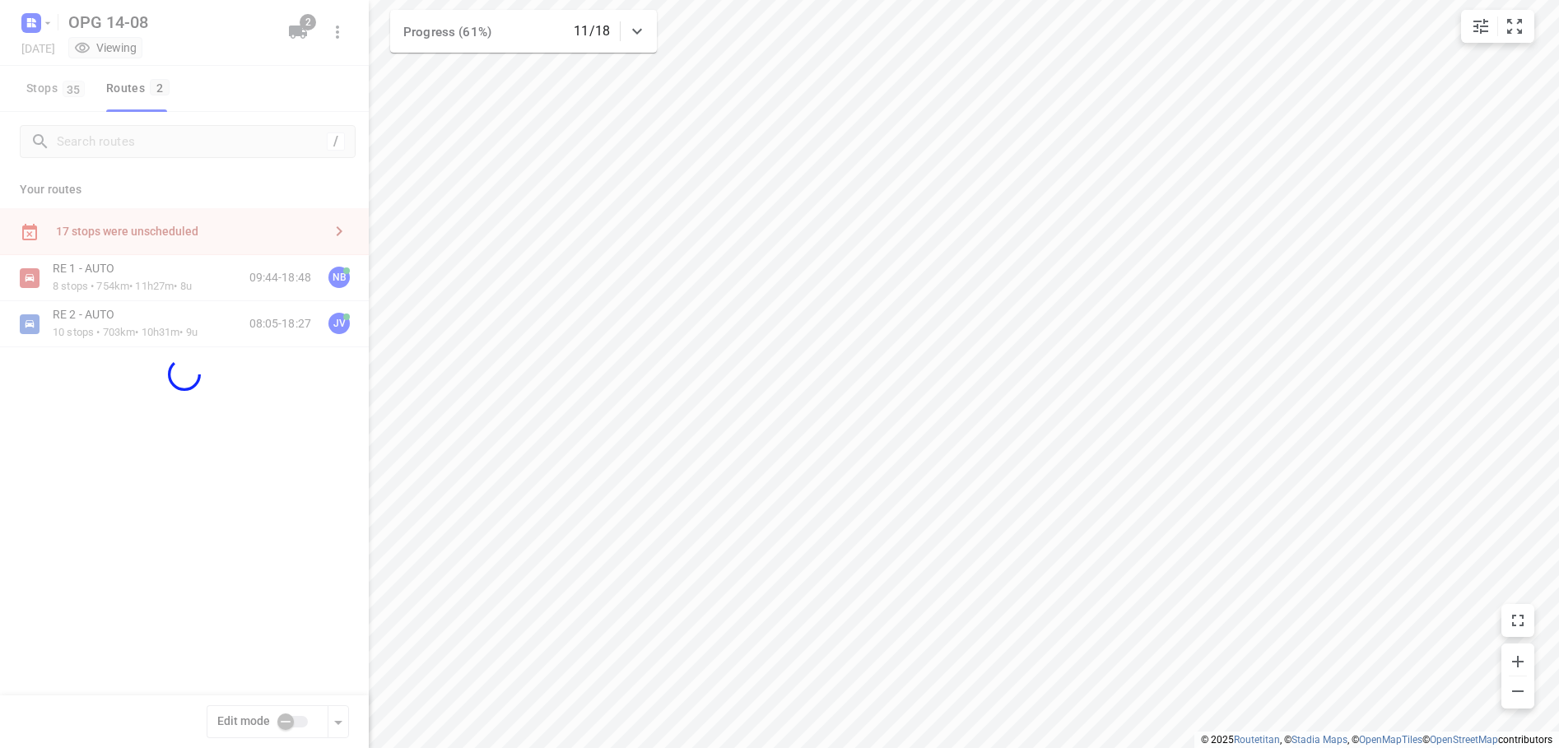
checkbox input "true"
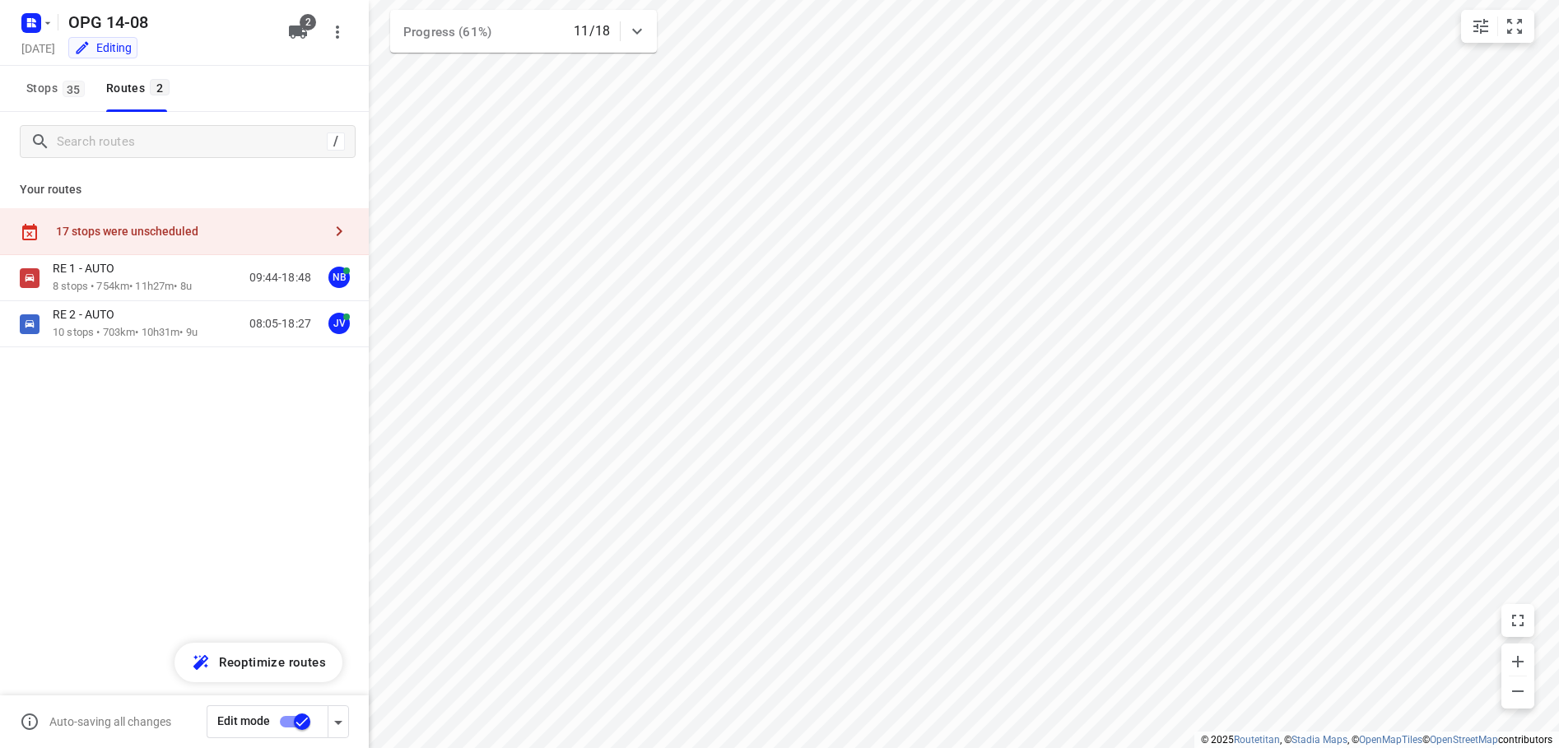
click at [339, 233] on icon "button" at bounding box center [340, 231] width 6 height 10
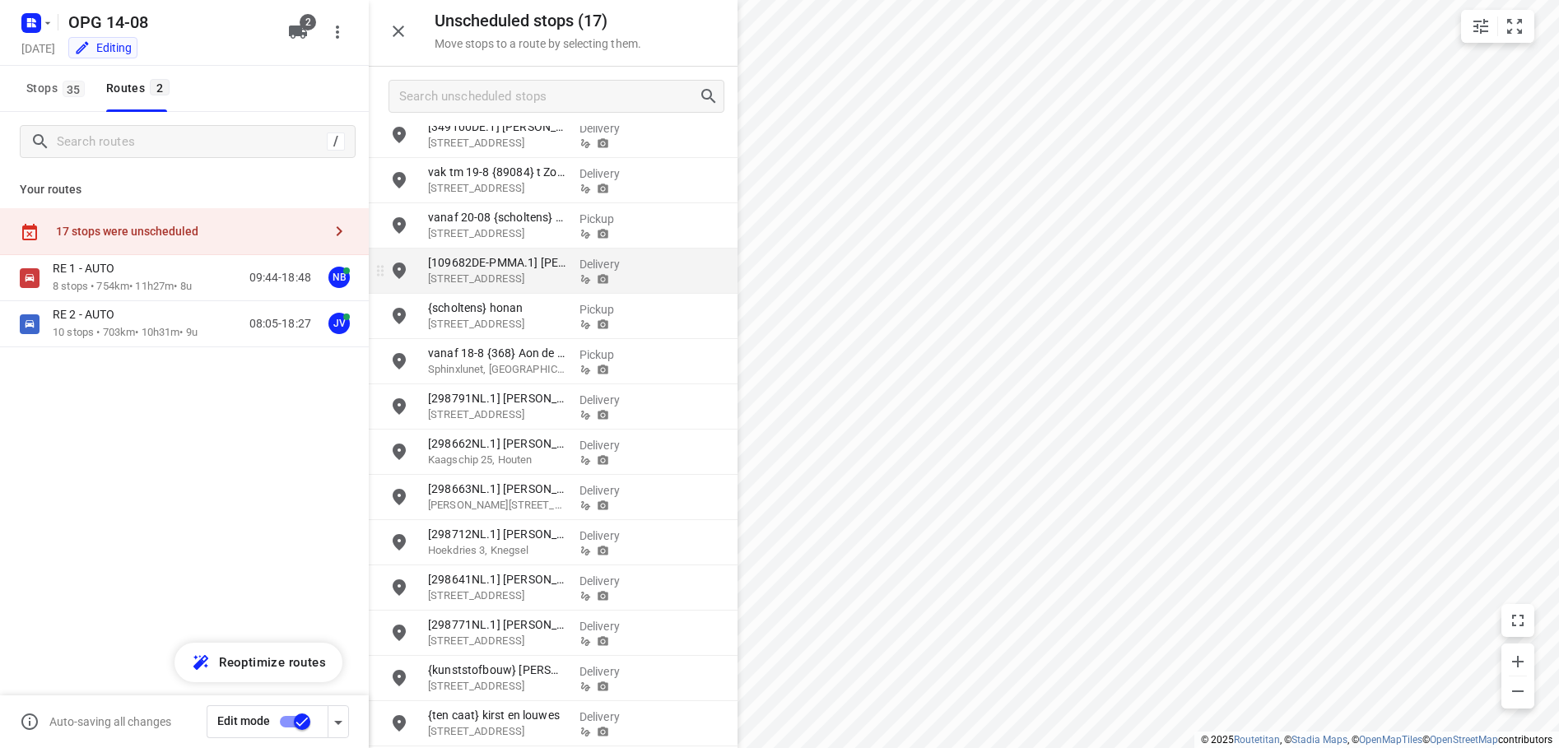
scroll to position [151, 0]
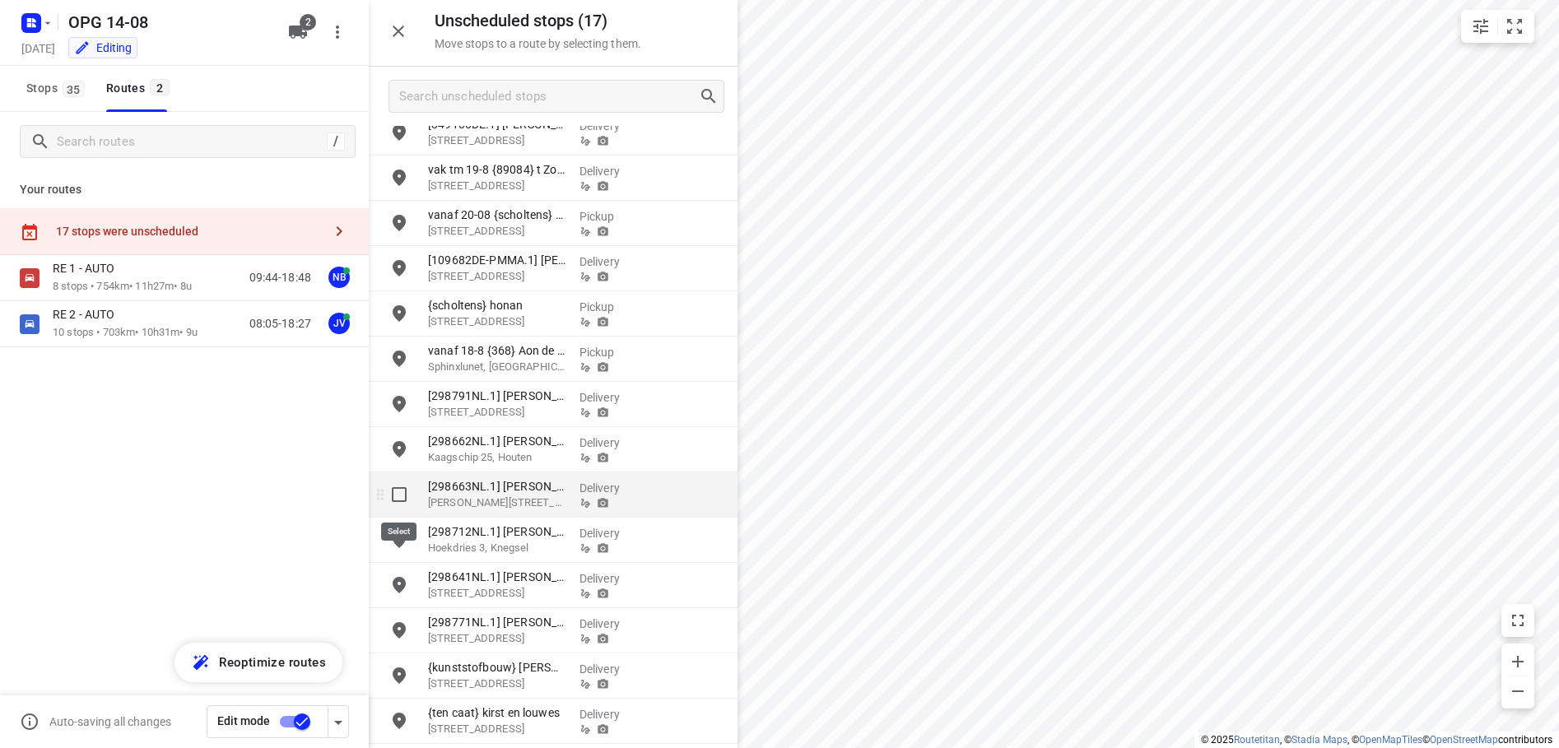
click at [403, 491] on input "grid" at bounding box center [399, 494] width 33 height 33
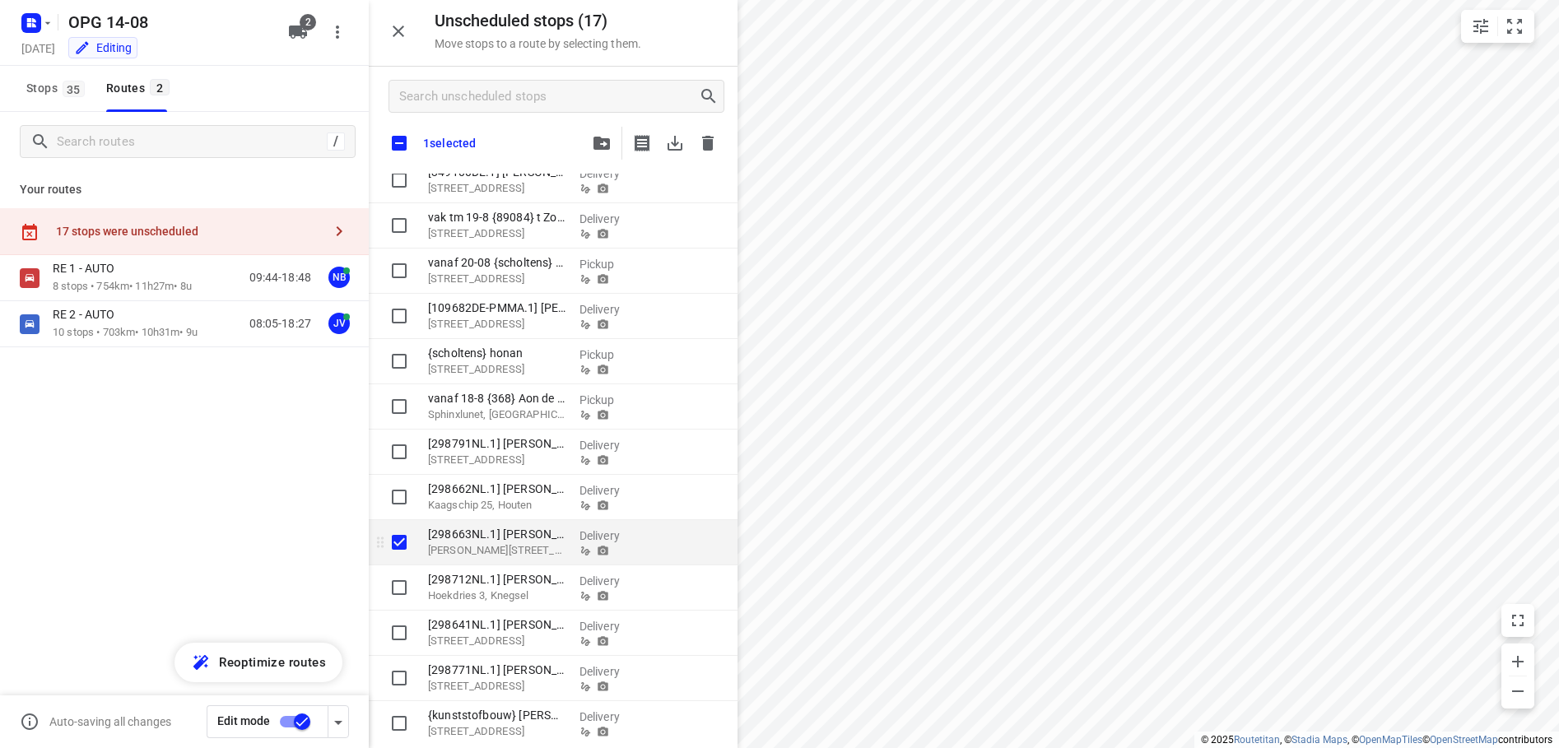
checkbox input "true"
click at [541, 546] on p "Felix Ruttenlaan 71, Sittard" at bounding box center [497, 551] width 138 height 16
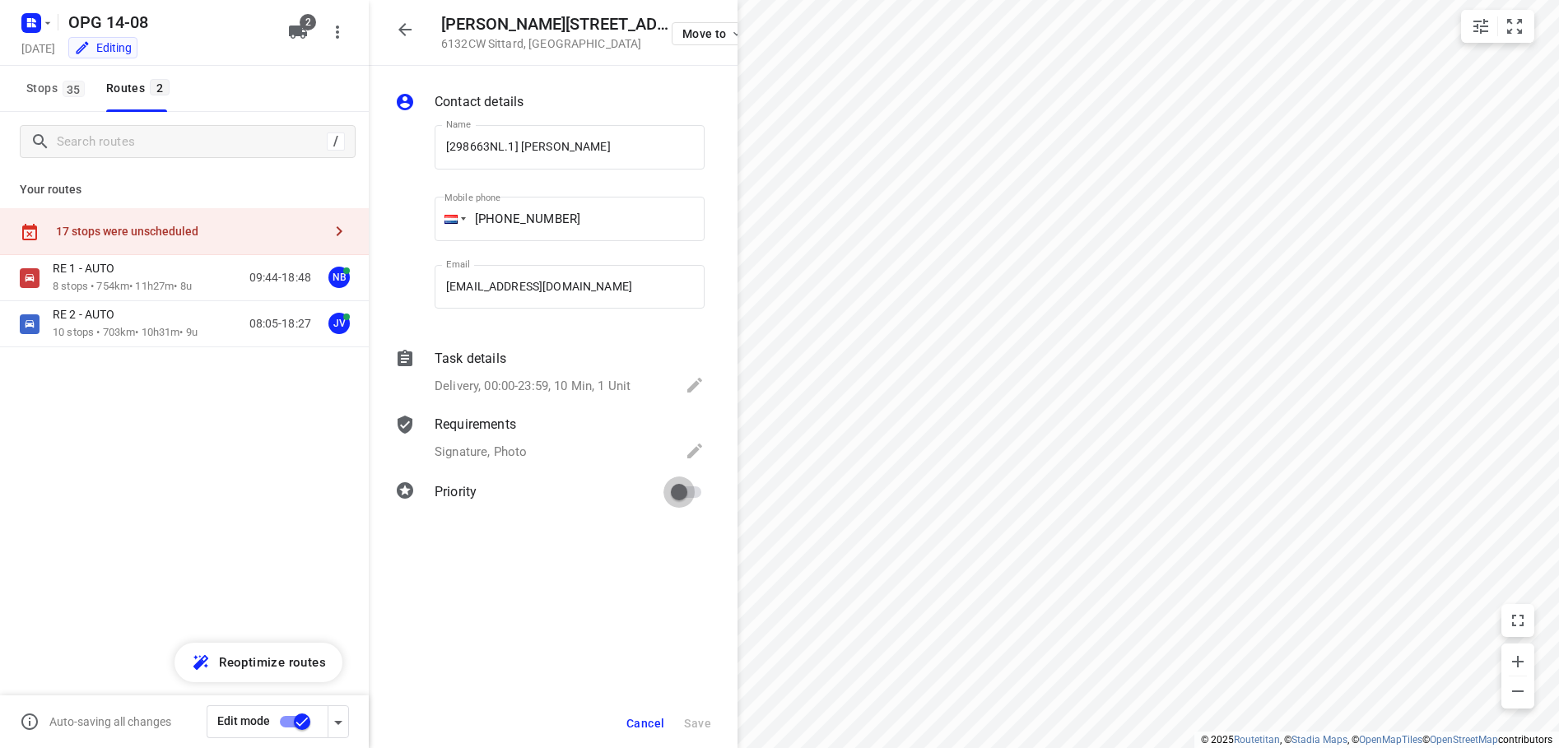
click at [699, 488] on input "primary checkbox" at bounding box center [679, 492] width 94 height 31
checkbox input "true"
click at [698, 731] on button "Save" at bounding box center [698, 724] width 40 height 30
